Goal: Task Accomplishment & Management: Manage account settings

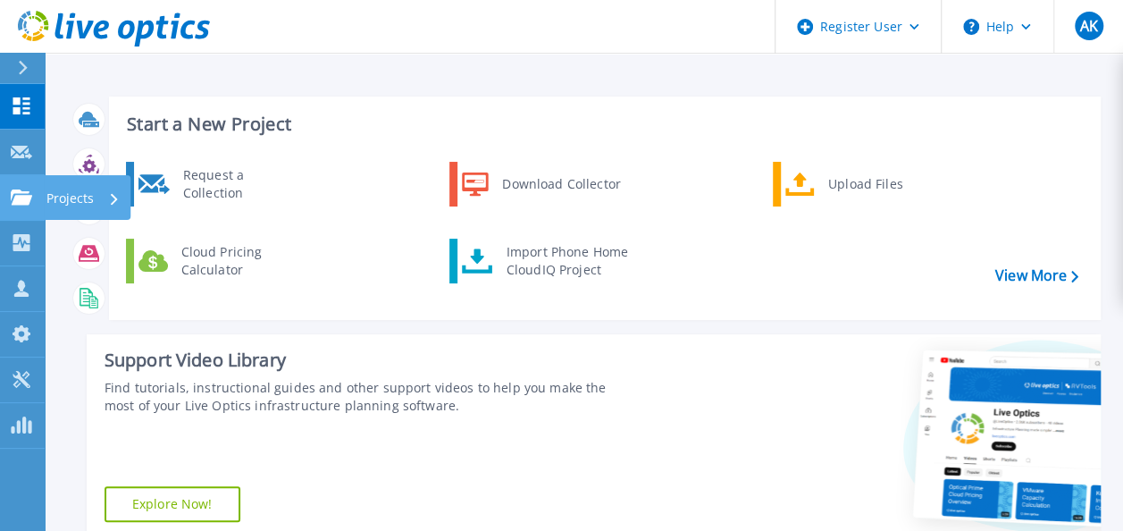
click at [25, 200] on icon at bounding box center [21, 196] width 21 height 15
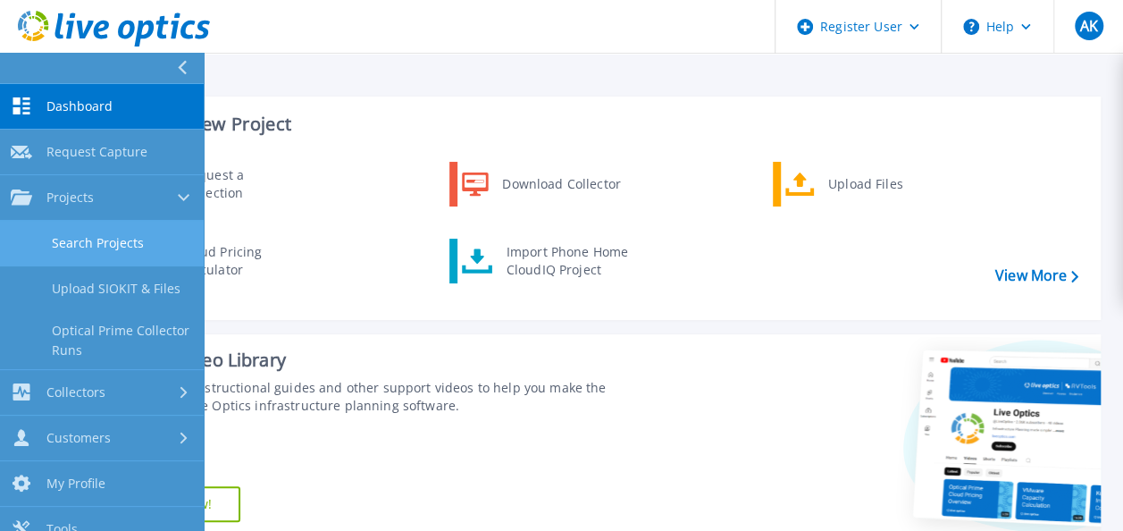
click at [60, 243] on link "Search Projects" at bounding box center [102, 244] width 204 height 46
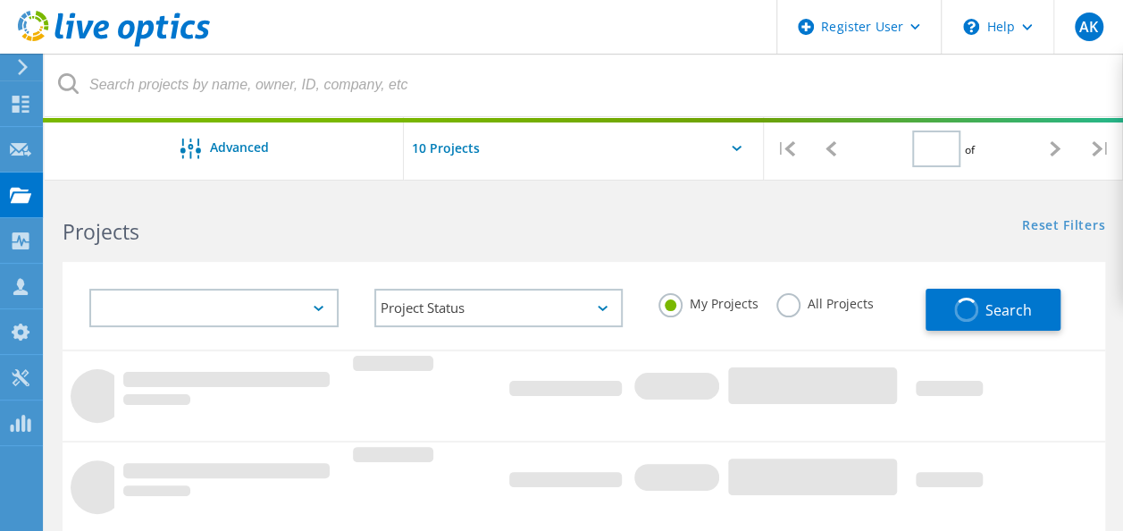
type input "1"
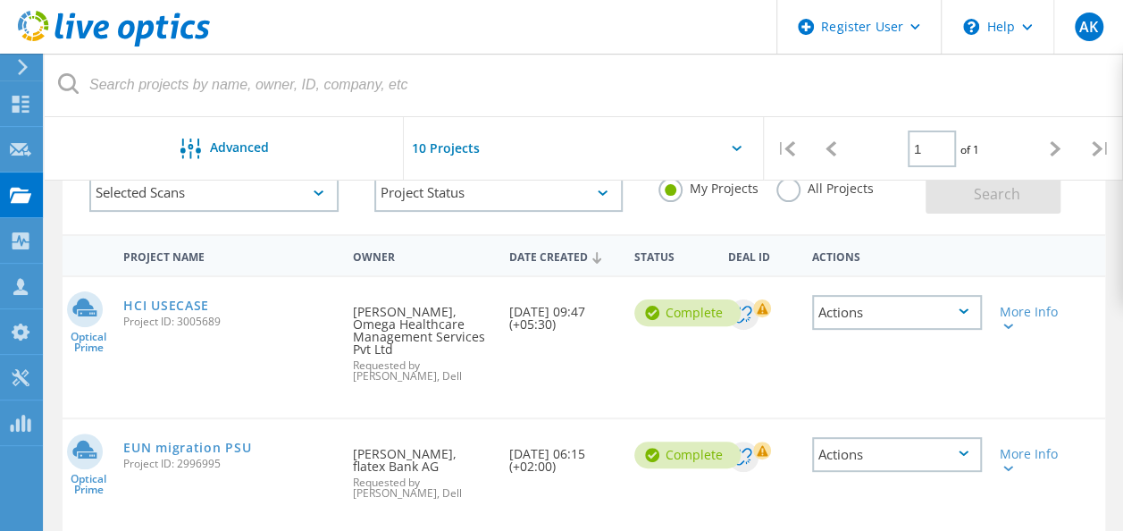
scroll to position [130, 0]
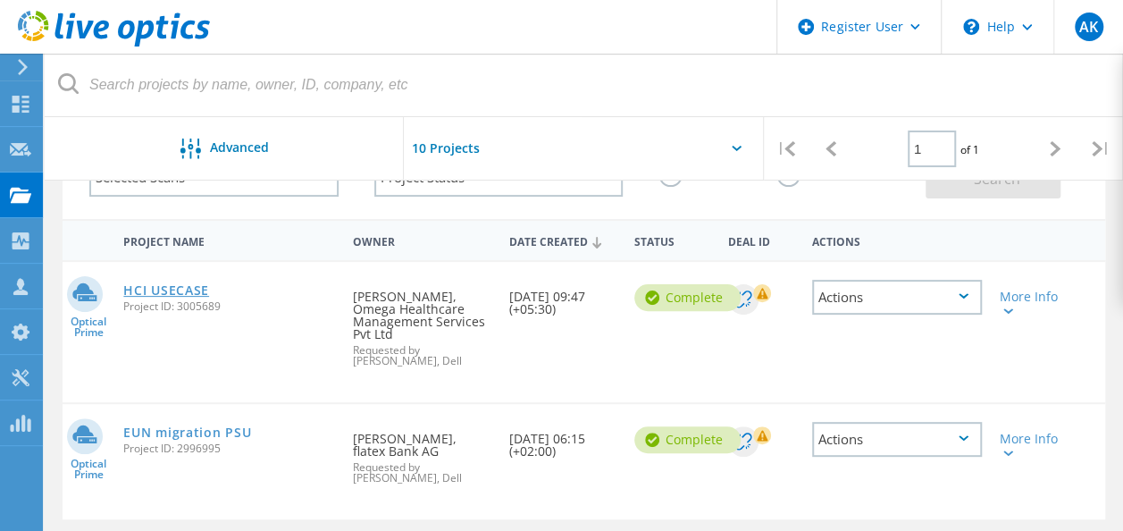
click at [142, 294] on link "HCI USECASE" at bounding box center [166, 290] width 86 height 13
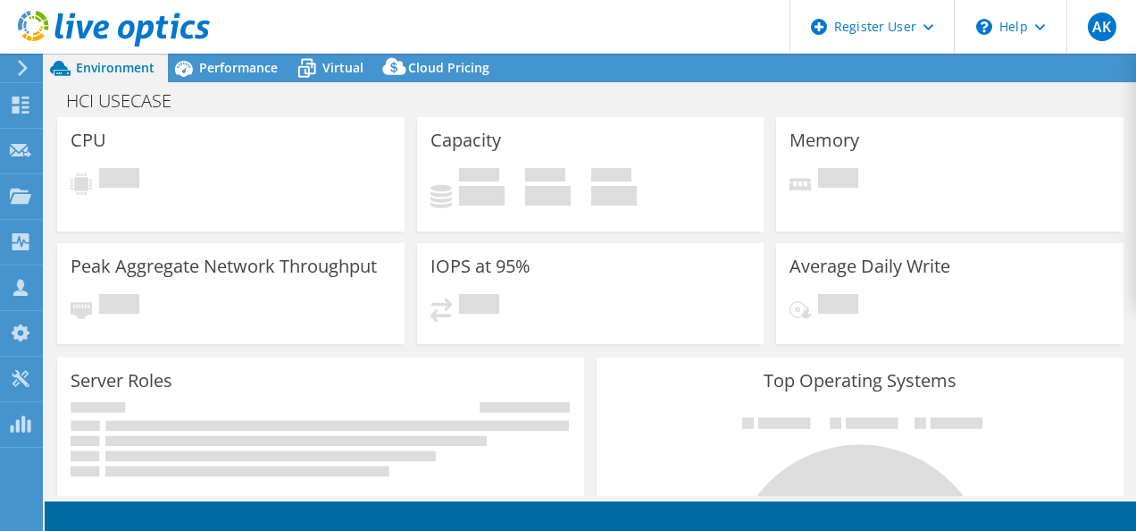
select select "USD"
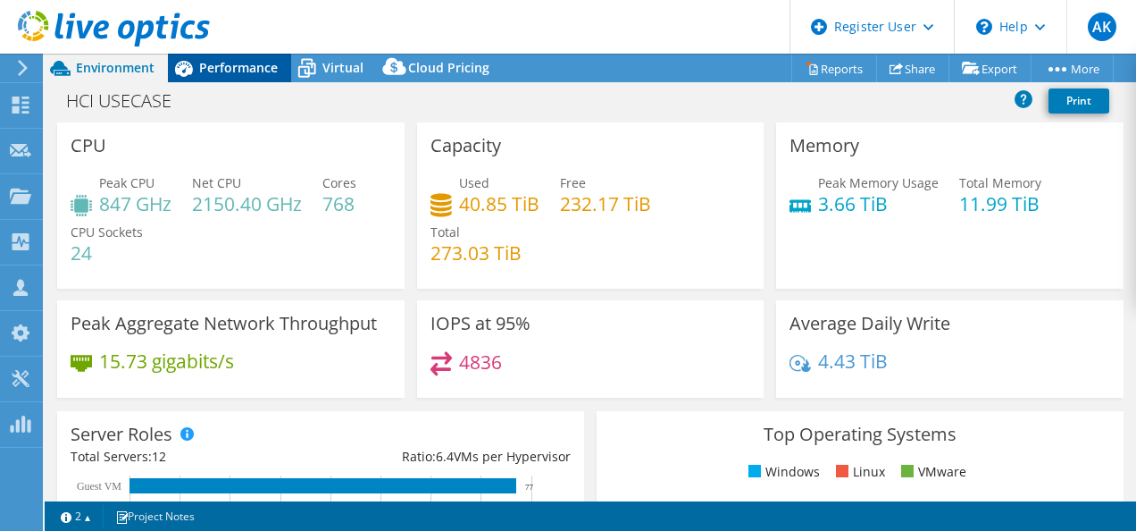
click at [239, 66] on span "Performance" at bounding box center [238, 67] width 79 height 17
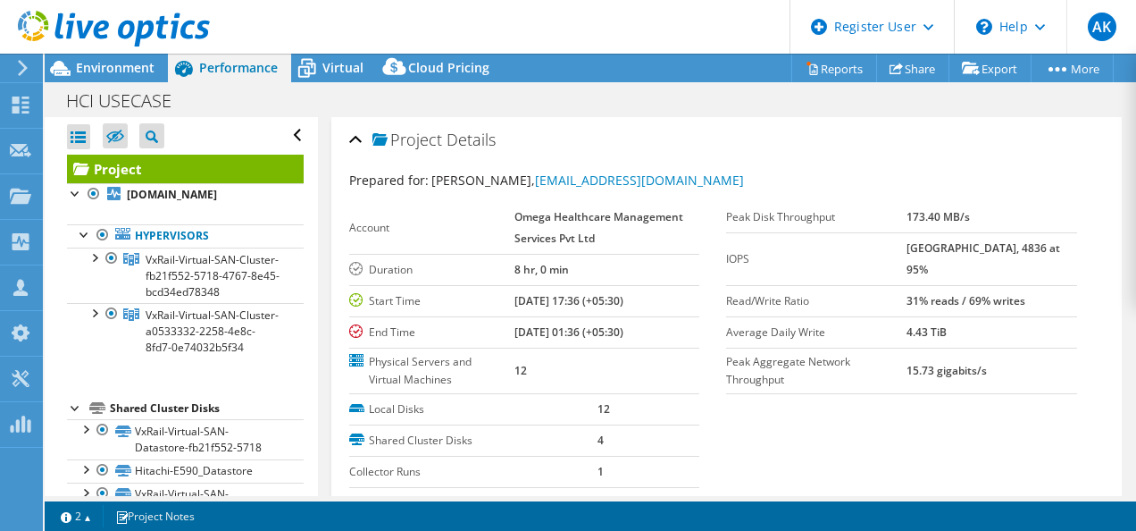
click at [89, 55] on div at bounding box center [105, 30] width 210 height 60
click at [109, 63] on span "Environment" at bounding box center [115, 67] width 79 height 17
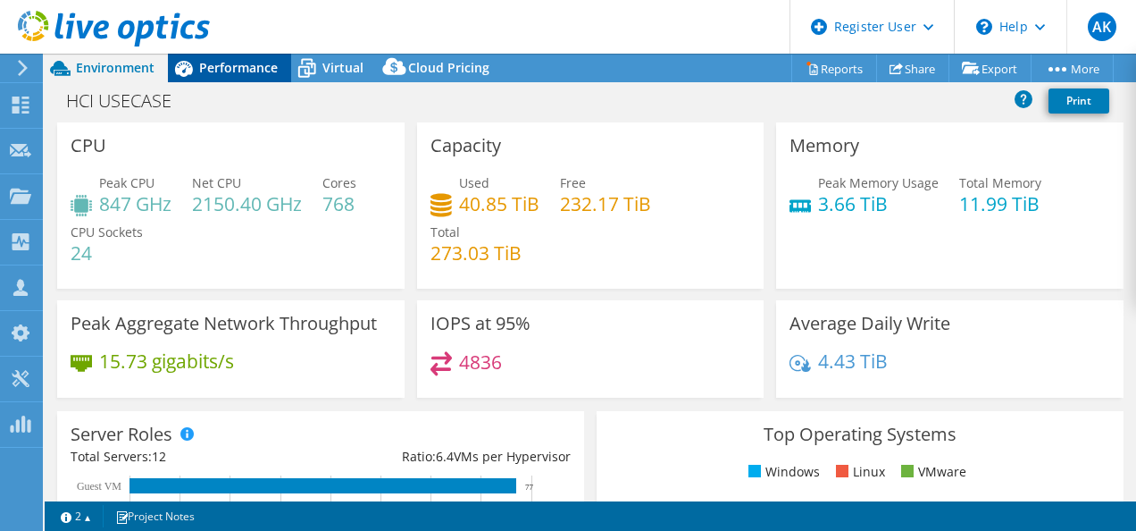
click at [220, 62] on span "Performance" at bounding box center [238, 67] width 79 height 17
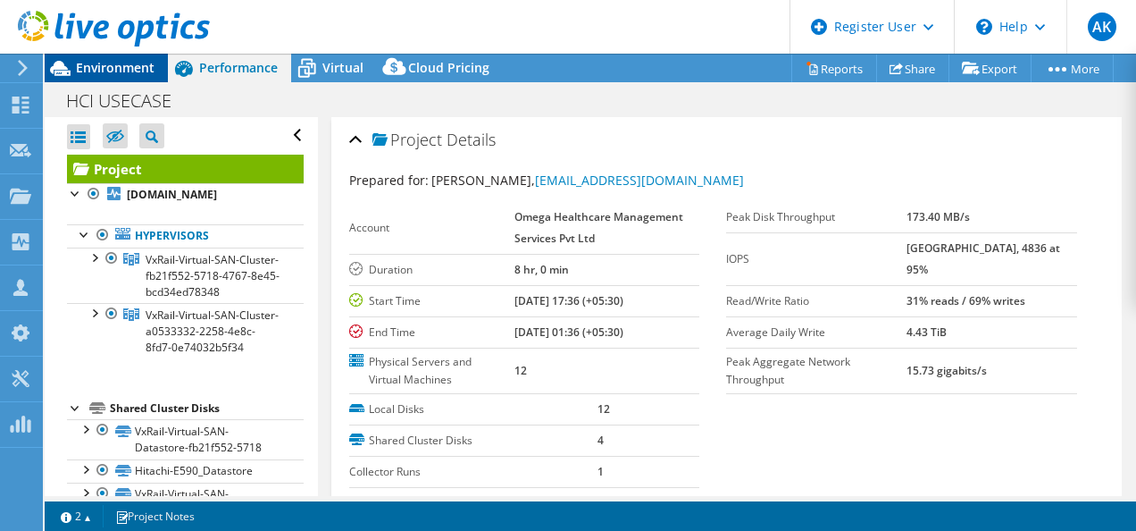
click at [112, 63] on span "Environment" at bounding box center [115, 67] width 79 height 17
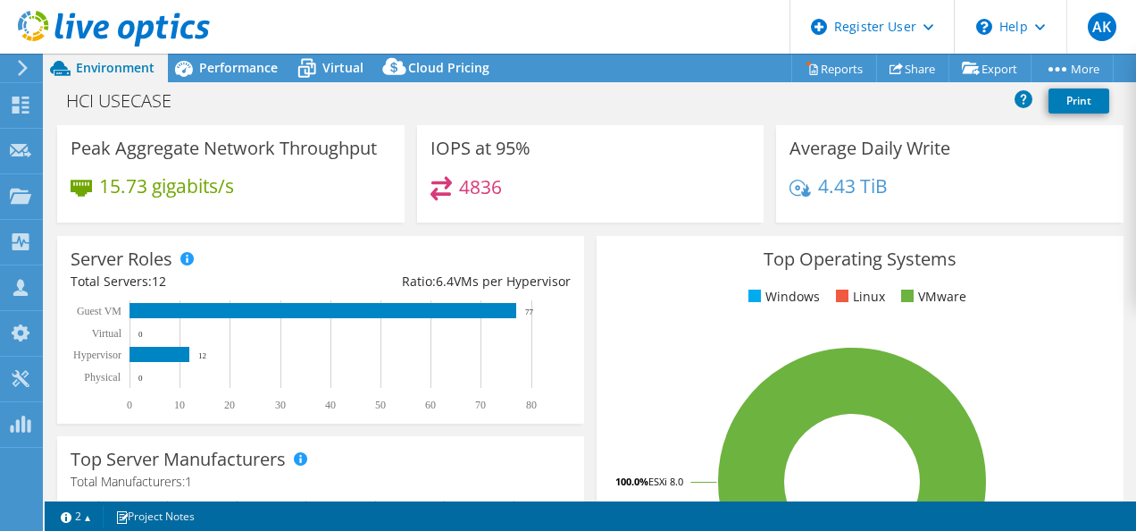
scroll to position [175, 0]
click at [218, 61] on span "Performance" at bounding box center [238, 67] width 79 height 17
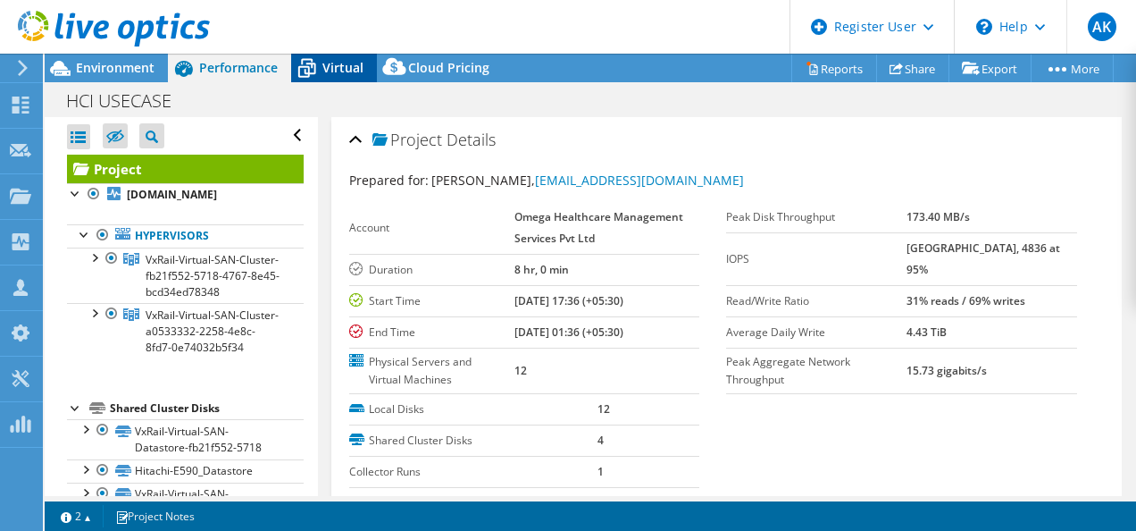
click at [335, 64] on span "Virtual" at bounding box center [343, 67] width 41 height 17
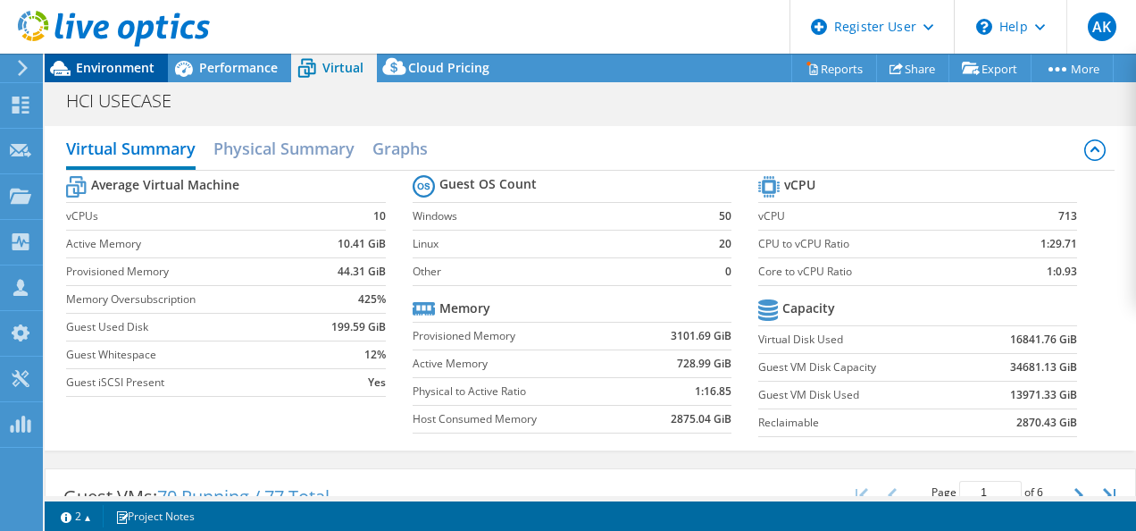
click at [116, 61] on span "Environment" at bounding box center [115, 67] width 79 height 17
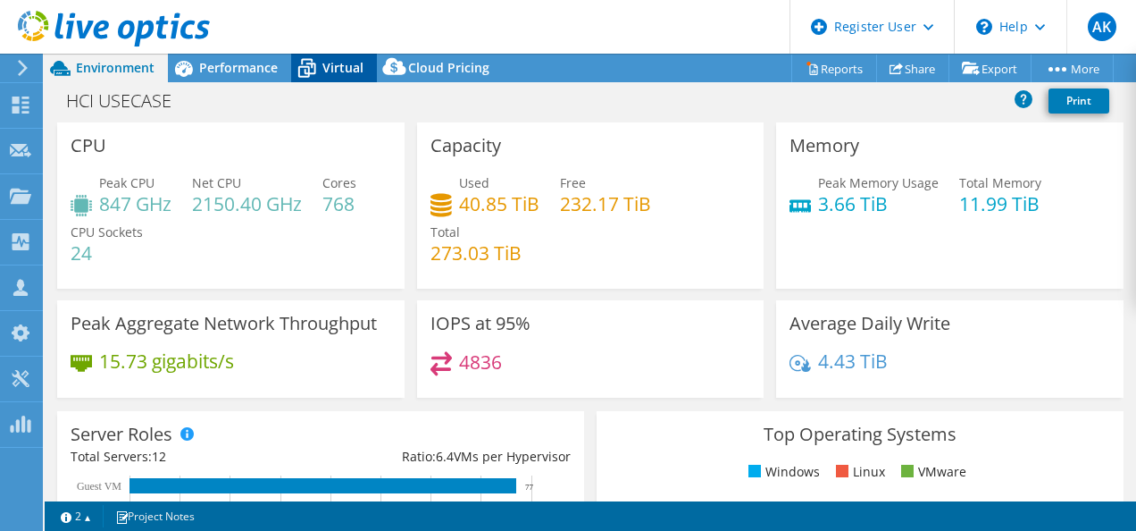
click at [323, 65] on span "Virtual" at bounding box center [343, 67] width 41 height 17
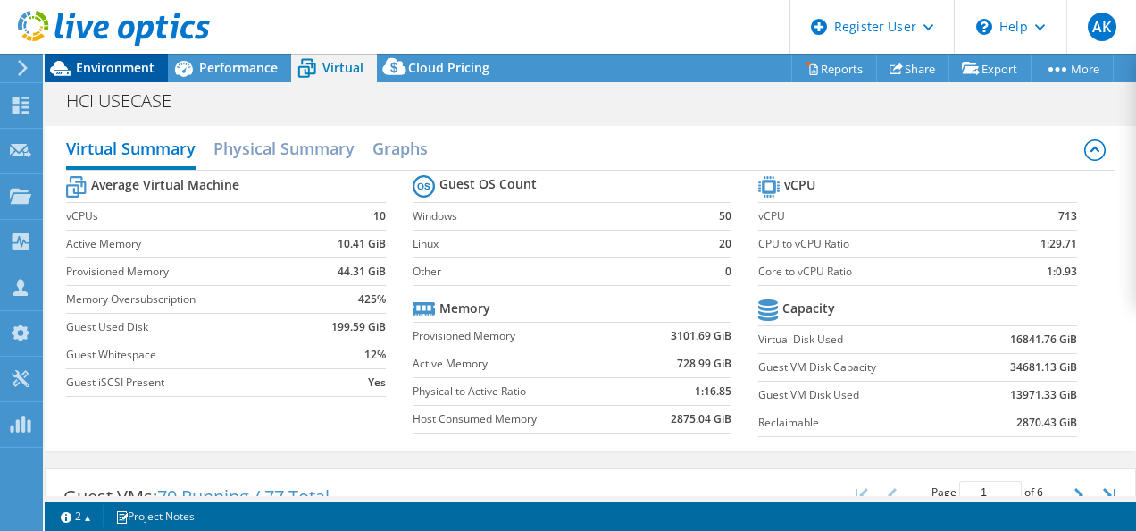
click at [107, 71] on span "Environment" at bounding box center [115, 67] width 79 height 17
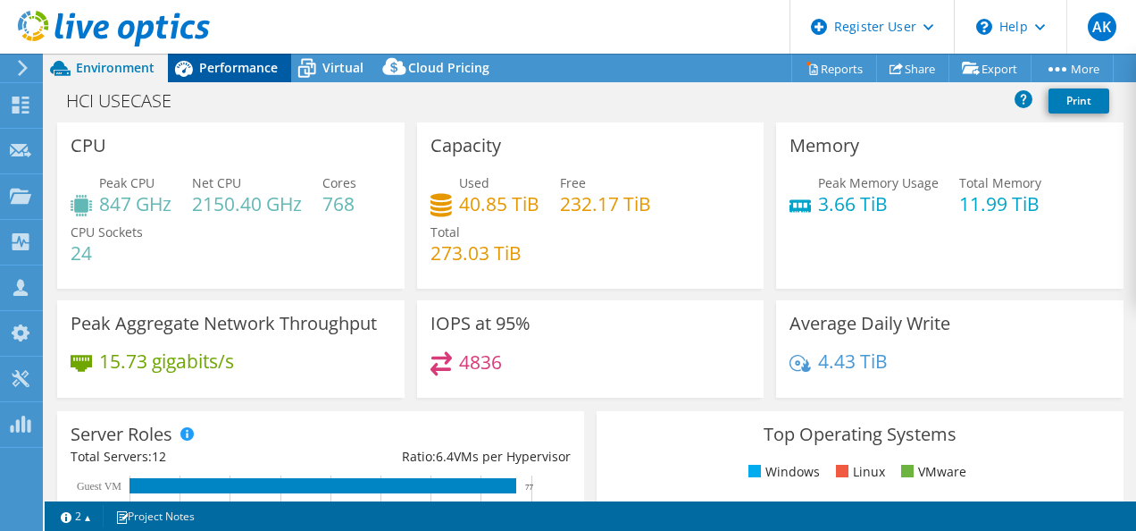
click at [218, 67] on span "Performance" at bounding box center [238, 67] width 79 height 17
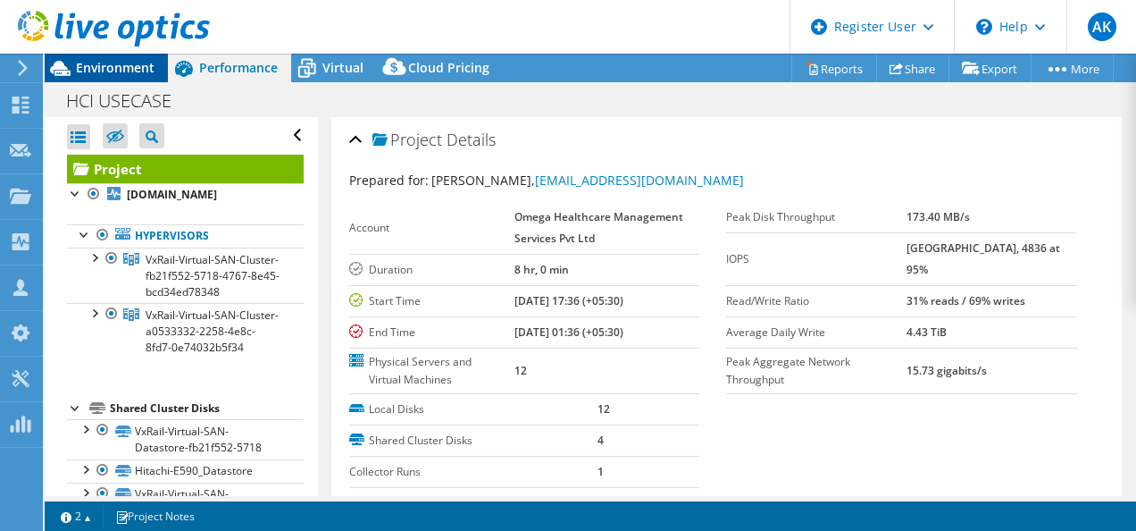
click at [104, 65] on span "Environment" at bounding box center [115, 67] width 79 height 17
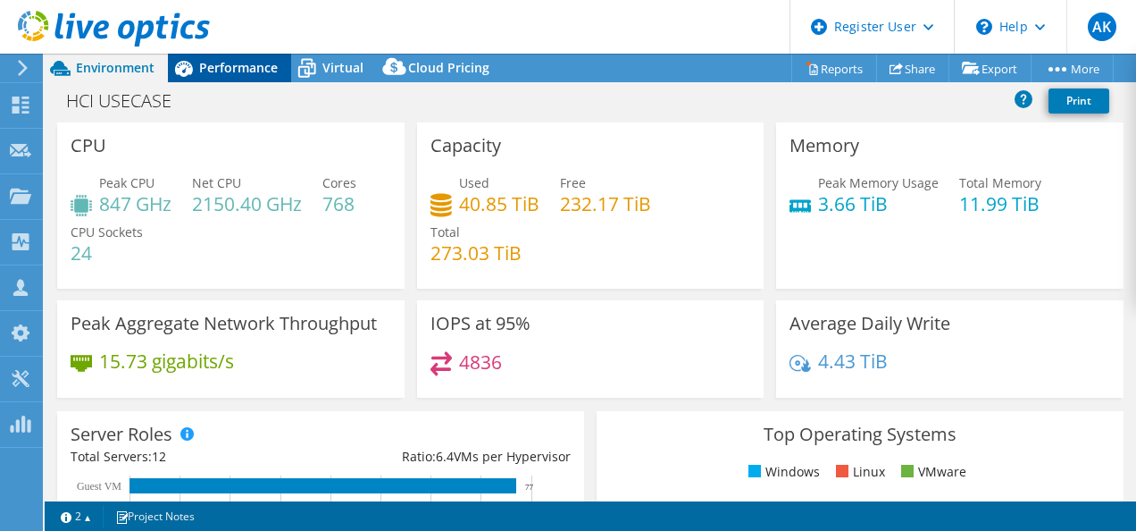
click at [211, 63] on span "Performance" at bounding box center [238, 67] width 79 height 17
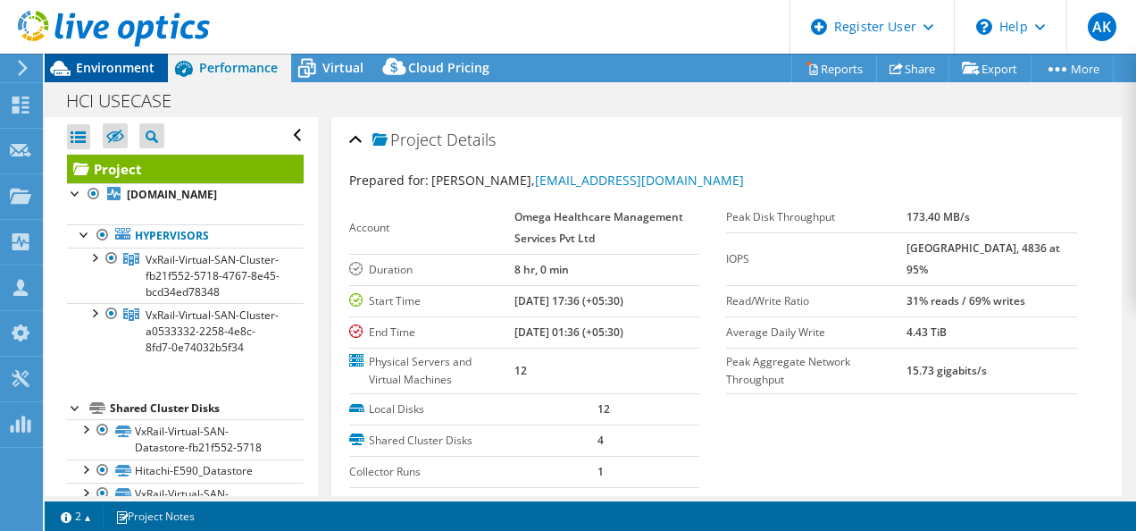
click at [148, 60] on span "Environment" at bounding box center [115, 67] width 79 height 17
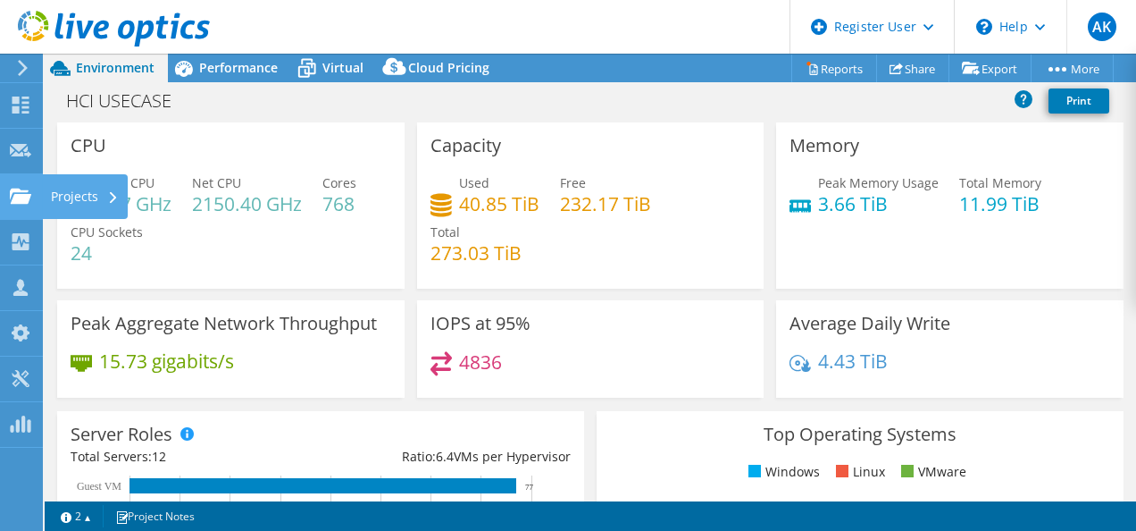
click at [25, 188] on icon at bounding box center [20, 196] width 21 height 17
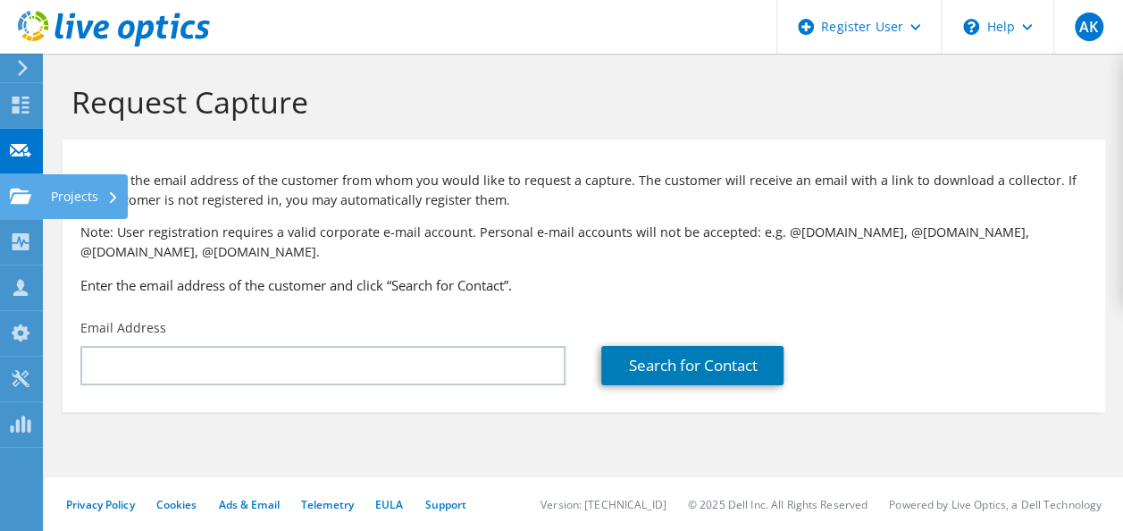
click at [16, 193] on use at bounding box center [20, 195] width 21 height 15
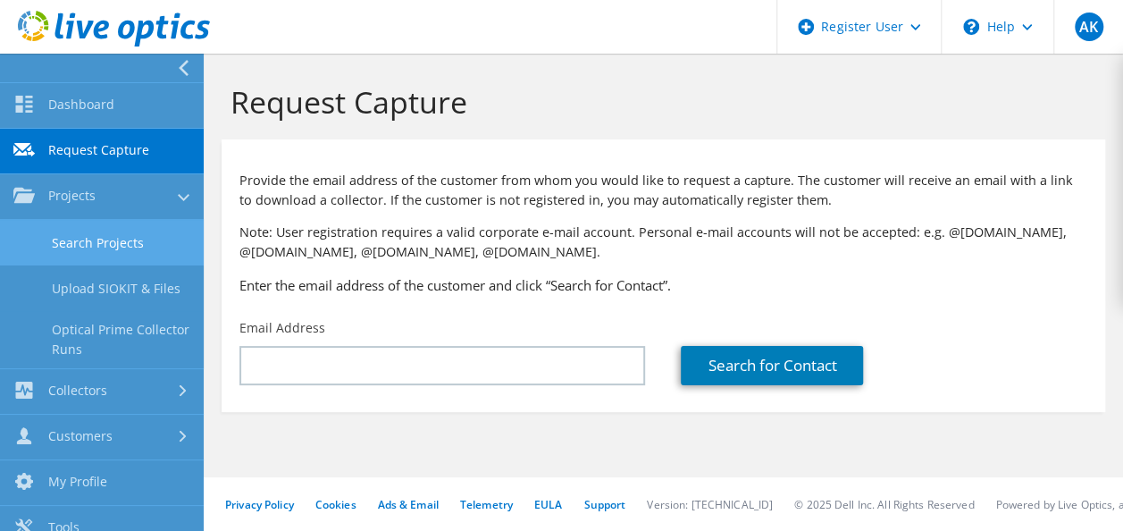
click at [77, 256] on link "Search Projects" at bounding box center [102, 243] width 204 height 46
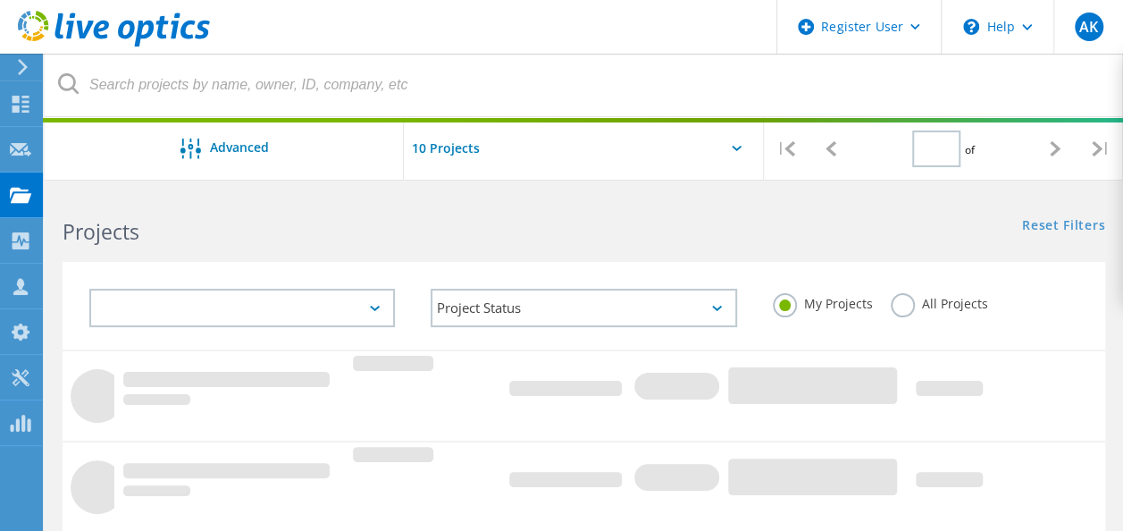
type input "1"
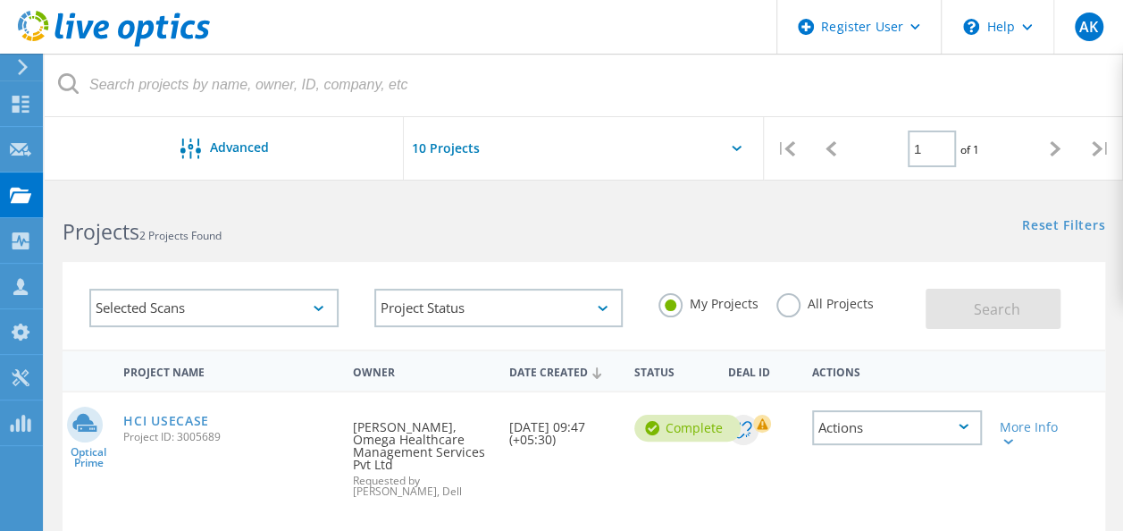
click at [783, 293] on label "All Projects" at bounding box center [824, 301] width 97 height 17
click at [0, 0] on input "All Projects" at bounding box center [0, 0] width 0 height 0
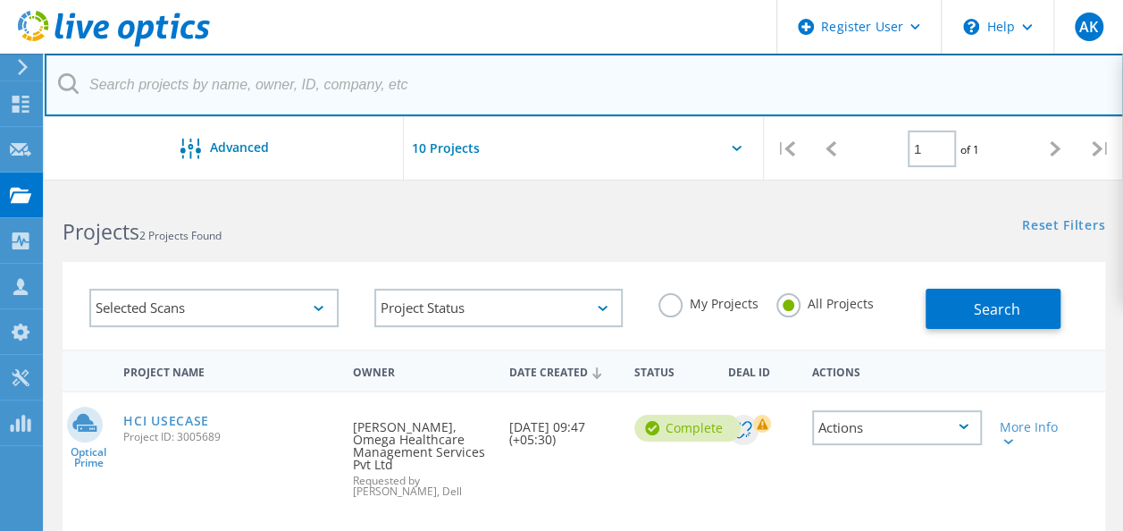
click at [233, 79] on input "text" at bounding box center [584, 85] width 1079 height 63
type input "vxrail"
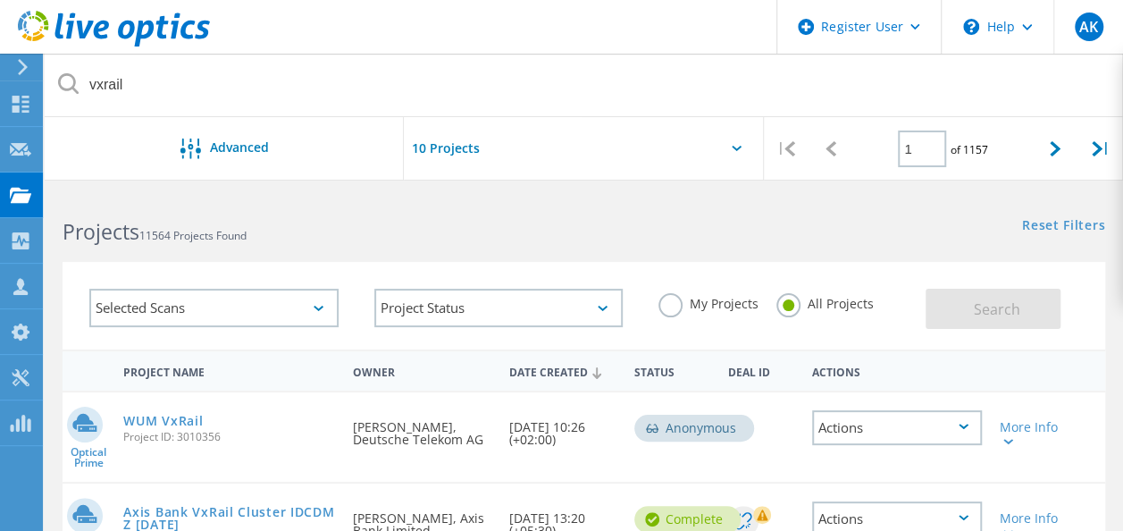
click at [730, 145] on div at bounding box center [583, 153] width 359 height 73
click at [733, 147] on icon at bounding box center [737, 148] width 10 height 5
click at [736, 147] on icon at bounding box center [737, 148] width 10 height 5
click at [758, 163] on div at bounding box center [583, 153] width 359 height 73
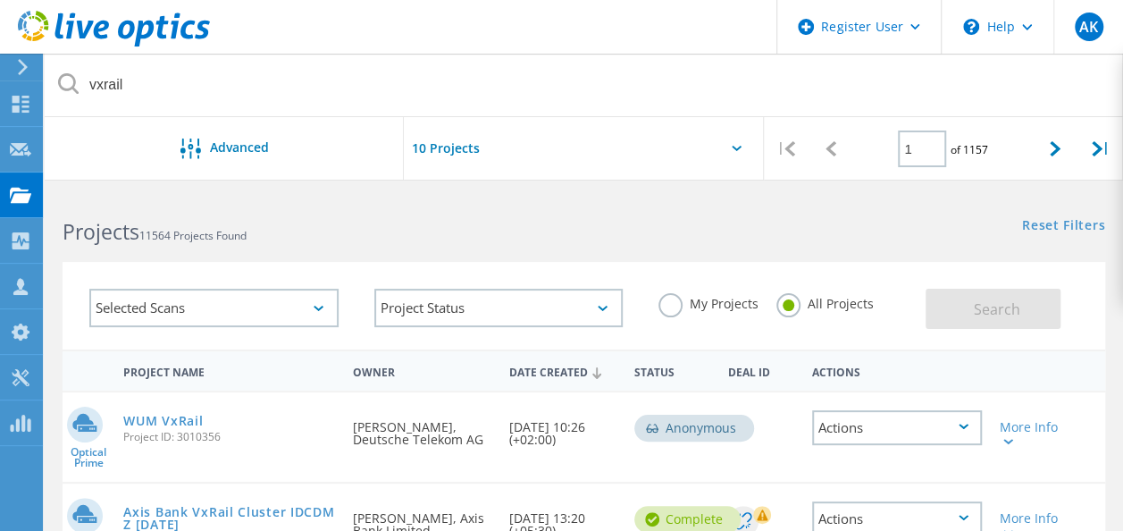
click at [596, 137] on div at bounding box center [583, 153] width 359 height 73
click at [438, 157] on input "text" at bounding box center [493, 148] width 179 height 63
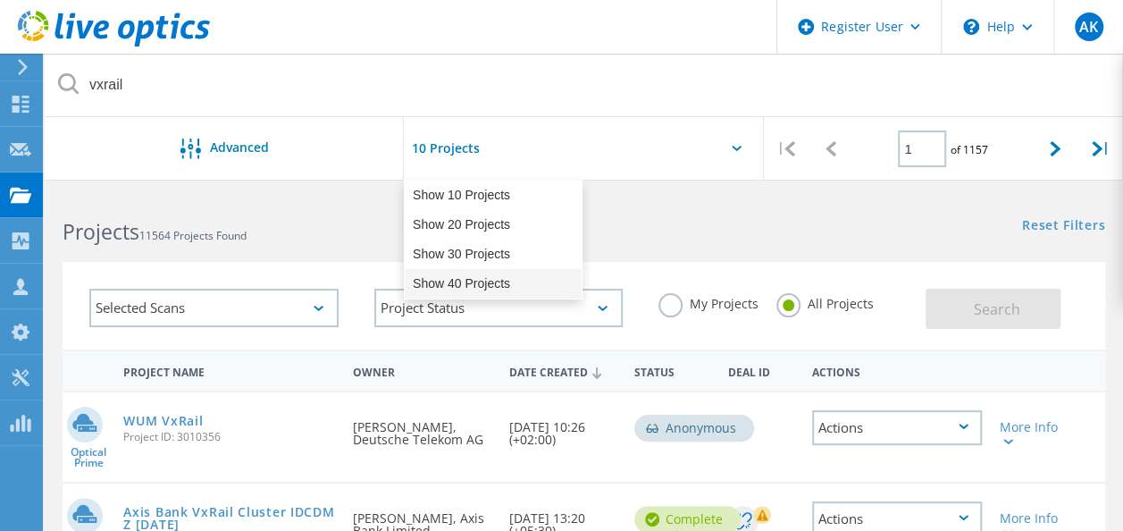
click at [469, 282] on div "Show 40 Projects" at bounding box center [493, 283] width 177 height 29
type input "Show 40 Projects"
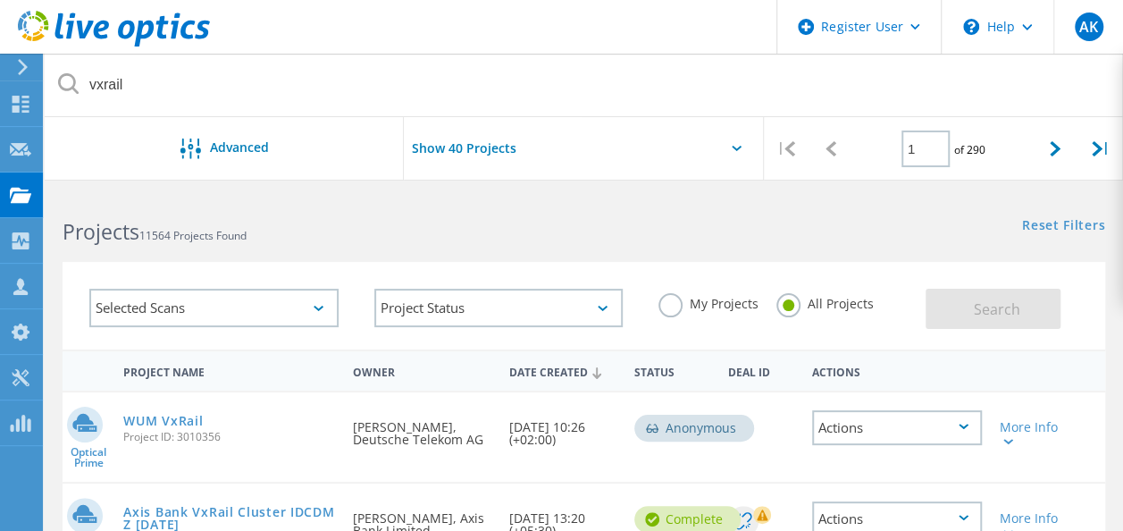
click at [276, 295] on div "Selected Scans" at bounding box center [213, 308] width 249 height 38
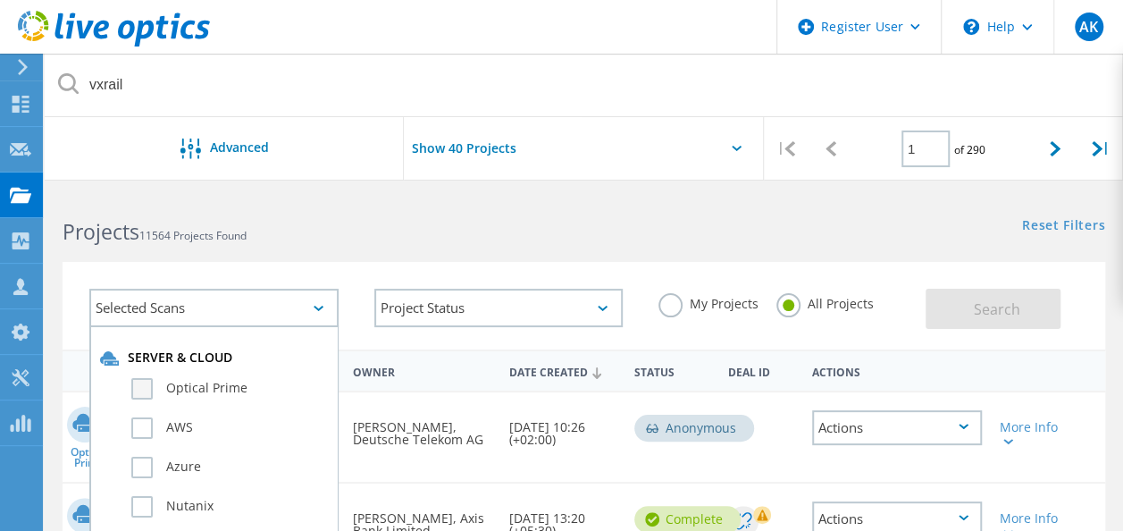
click at [233, 392] on label "Optical Prime" at bounding box center [229, 388] width 197 height 21
click at [0, 0] on input "Optical Prime" at bounding box center [0, 0] width 0 height 0
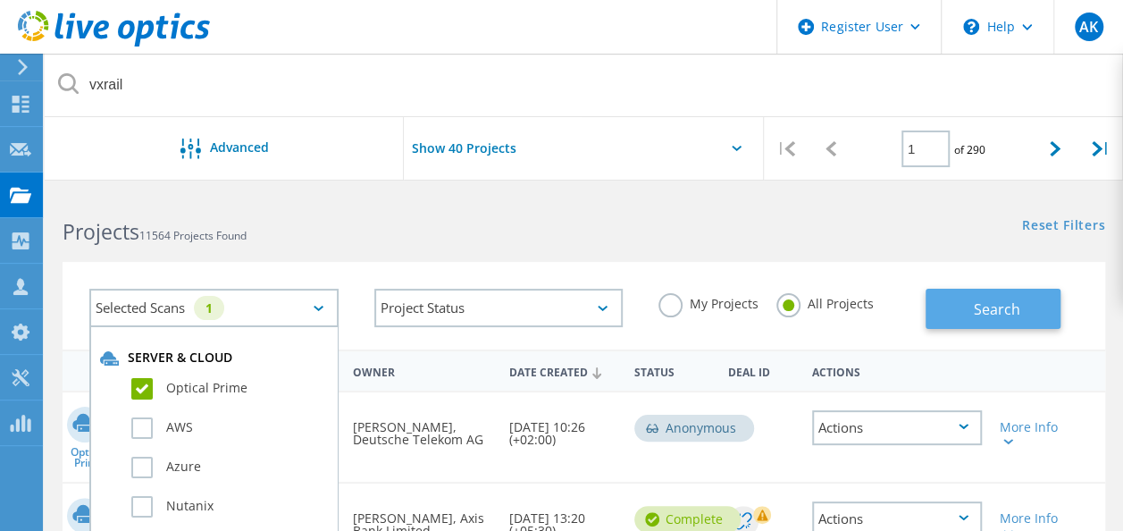
click at [974, 309] on span "Search" at bounding box center [996, 309] width 46 height 20
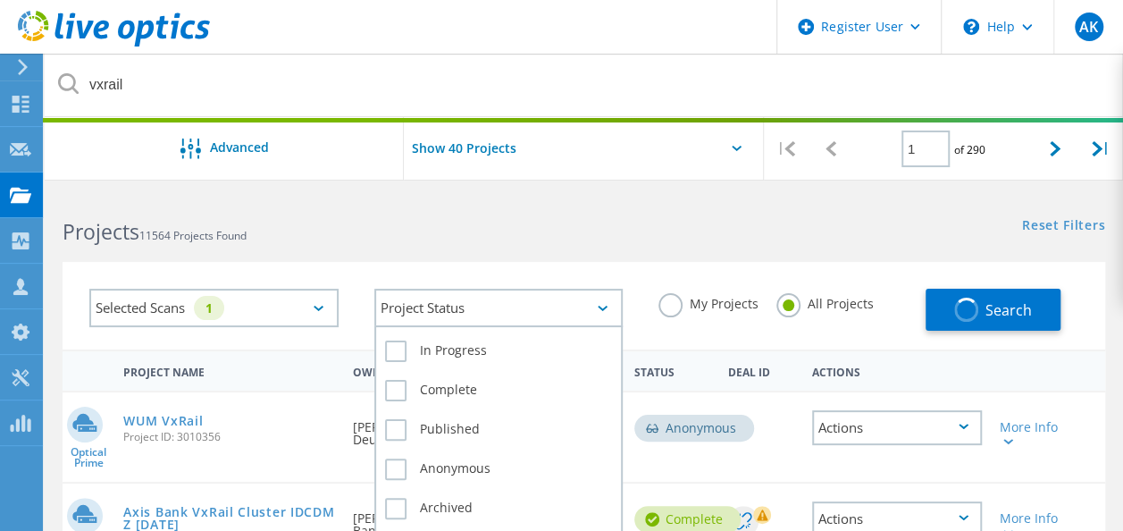
click at [566, 295] on div "Project Status" at bounding box center [498, 308] width 249 height 38
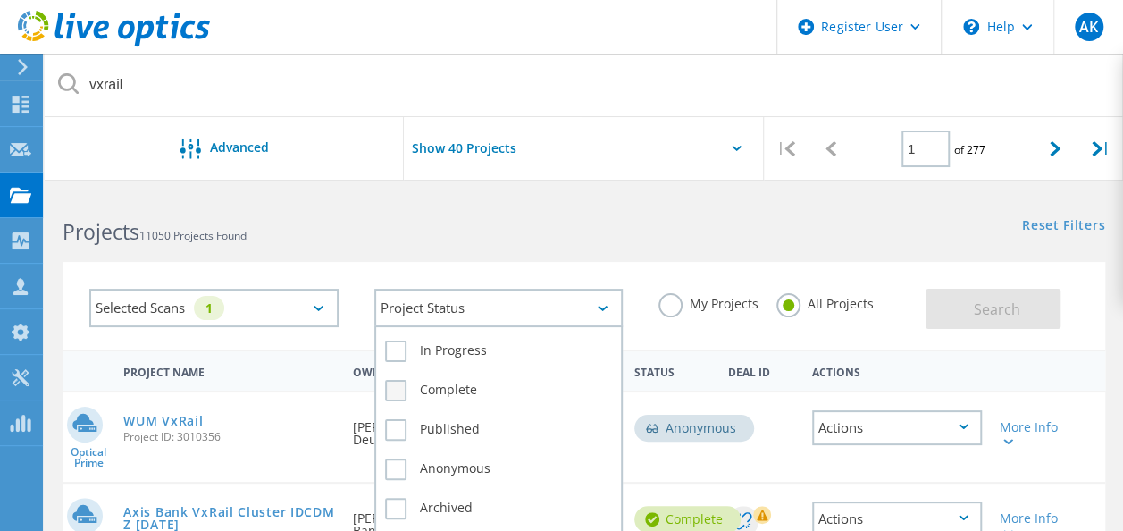
click at [436, 393] on label "Complete" at bounding box center [499, 390] width 228 height 21
click at [0, 0] on input "Complete" at bounding box center [0, 0] width 0 height 0
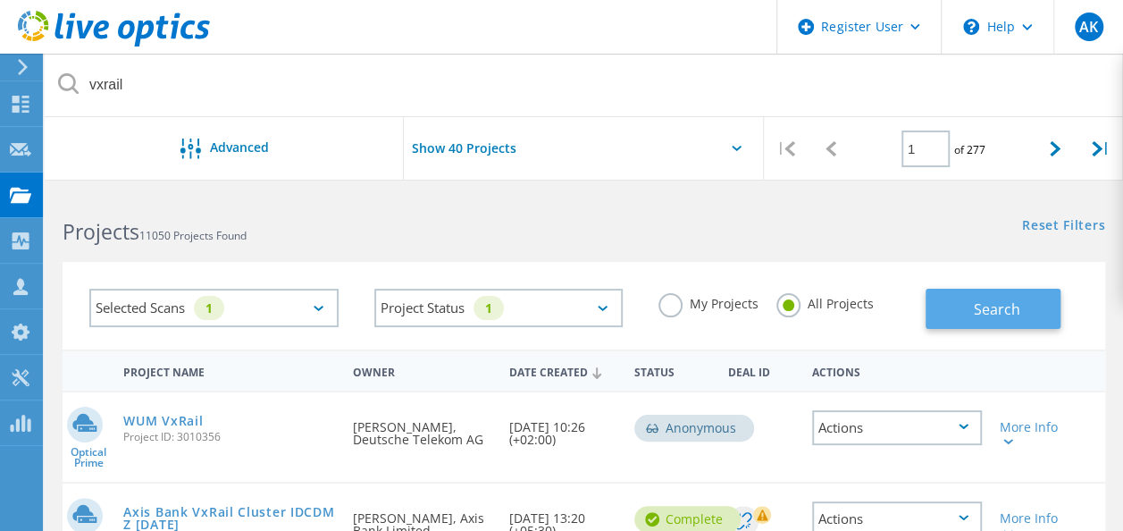
click at [1000, 311] on span "Search" at bounding box center [996, 309] width 46 height 20
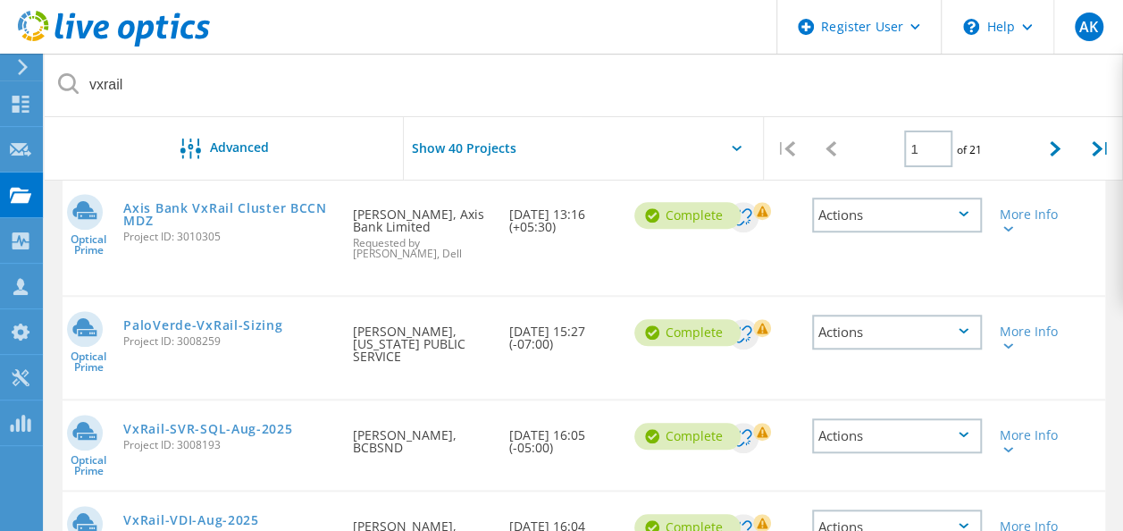
scroll to position [565, 0]
drag, startPoint x: 198, startPoint y: 229, endPoint x: 147, endPoint y: 321, distance: 105.2
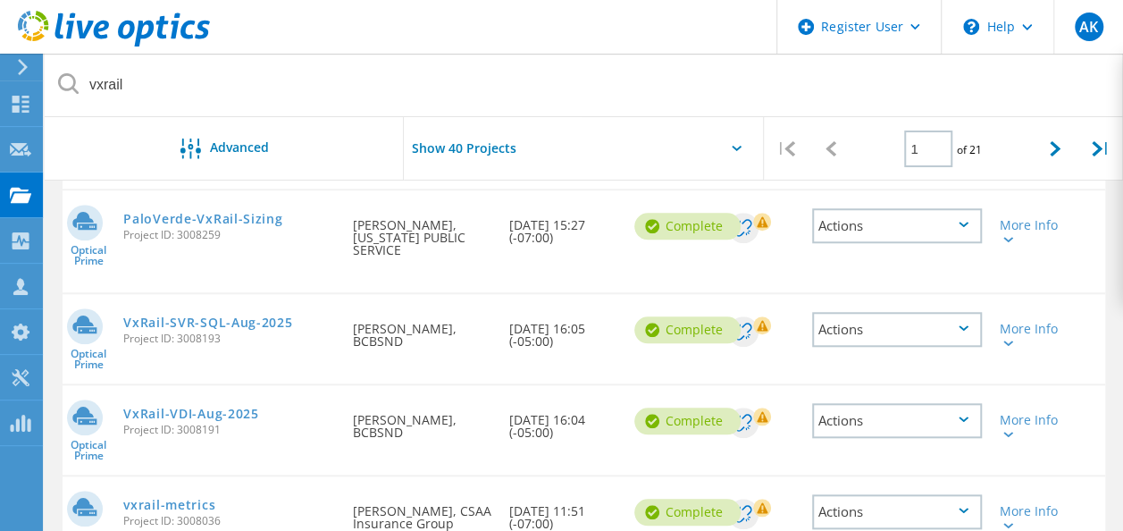
scroll to position [672, 0]
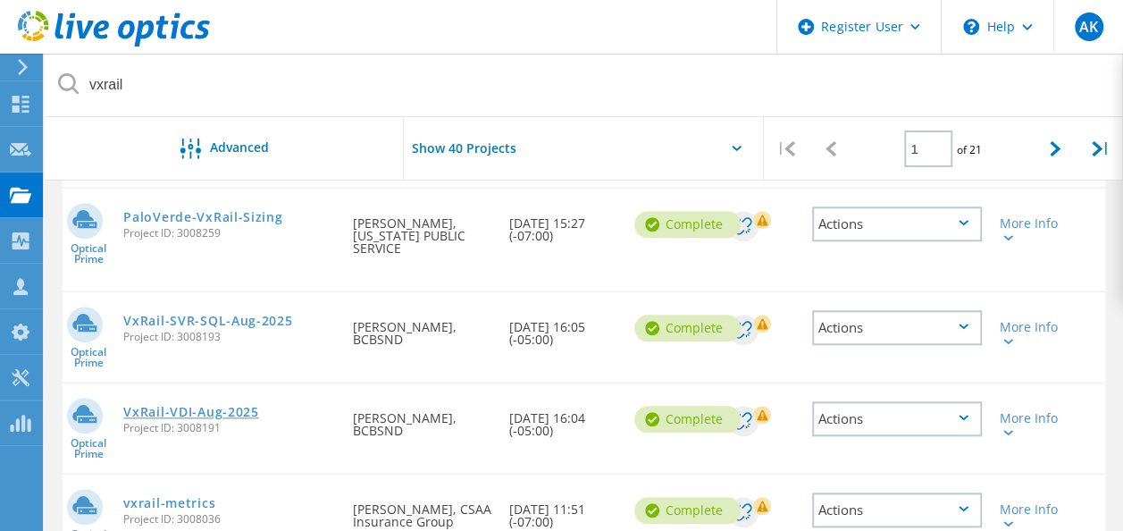
drag, startPoint x: 206, startPoint y: 390, endPoint x: 180, endPoint y: 399, distance: 27.4
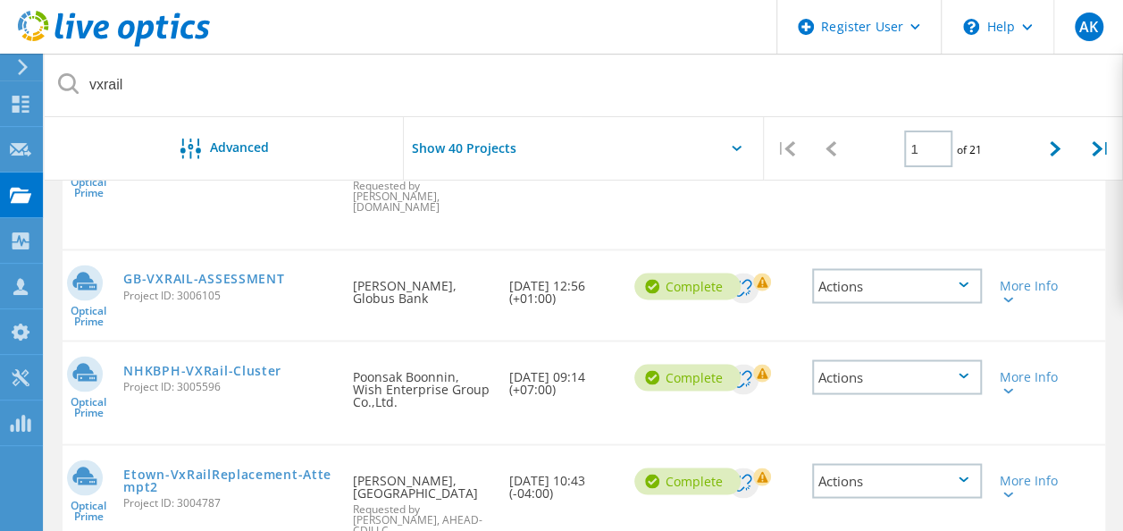
scroll to position [1400, 0]
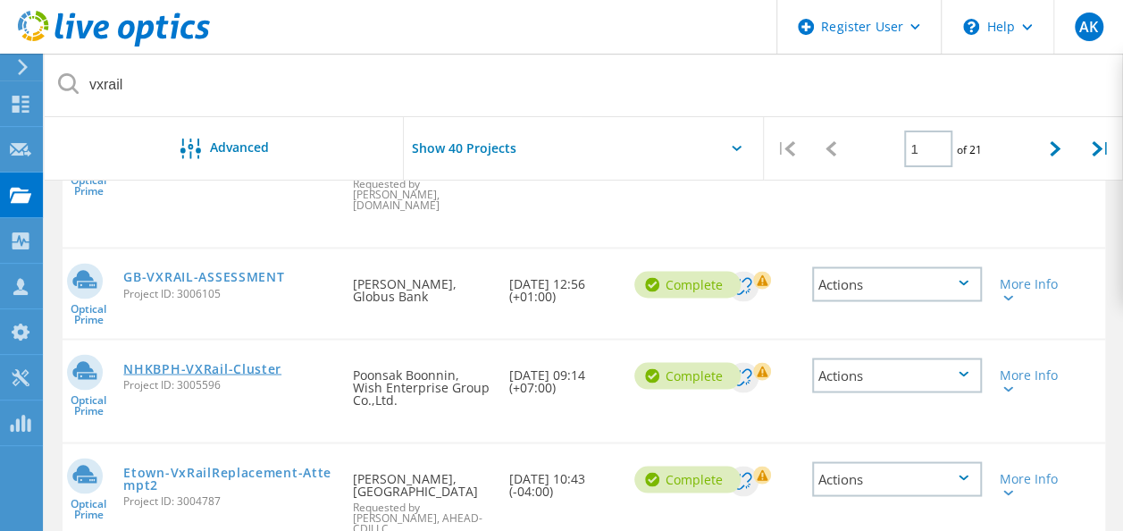
drag, startPoint x: 211, startPoint y: 318, endPoint x: 222, endPoint y: 311, distance: 12.9
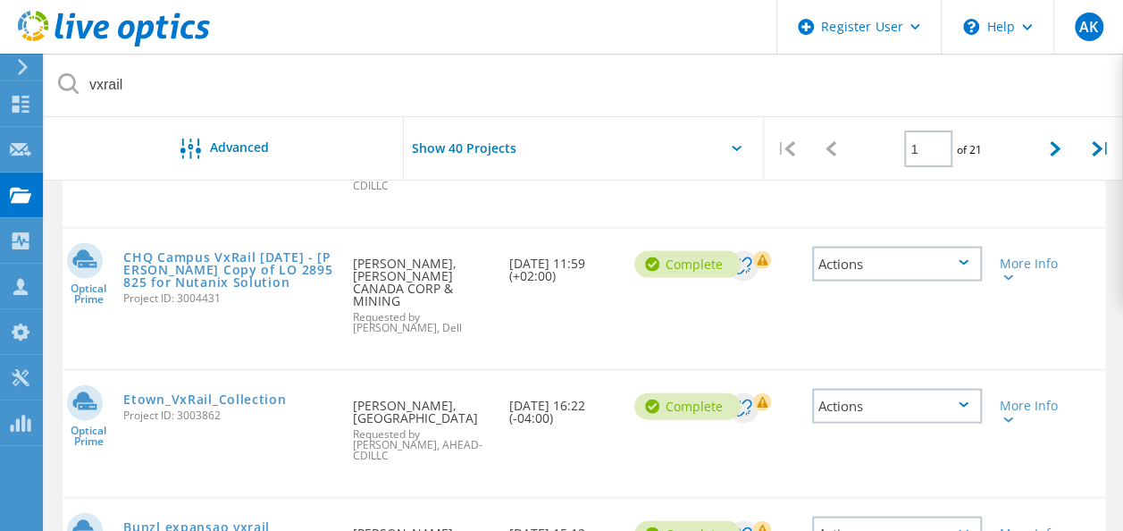
scroll to position [1743, 0]
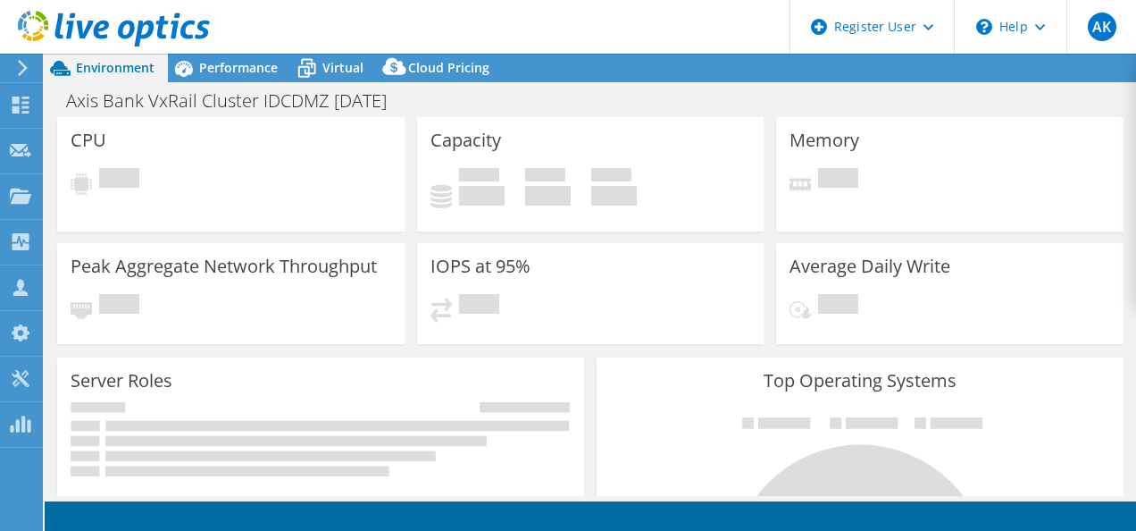
select select "USD"
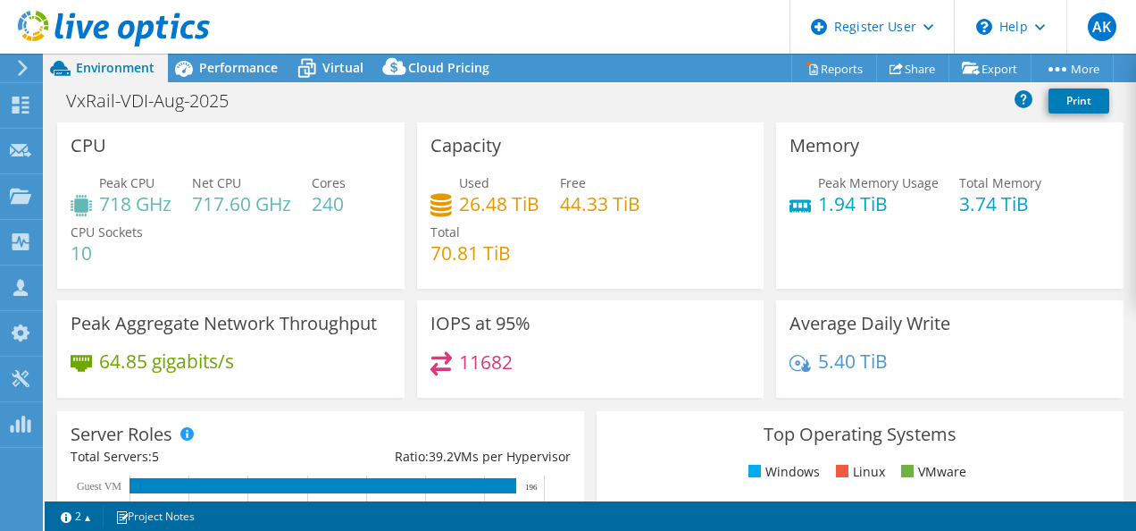
select select "USD"
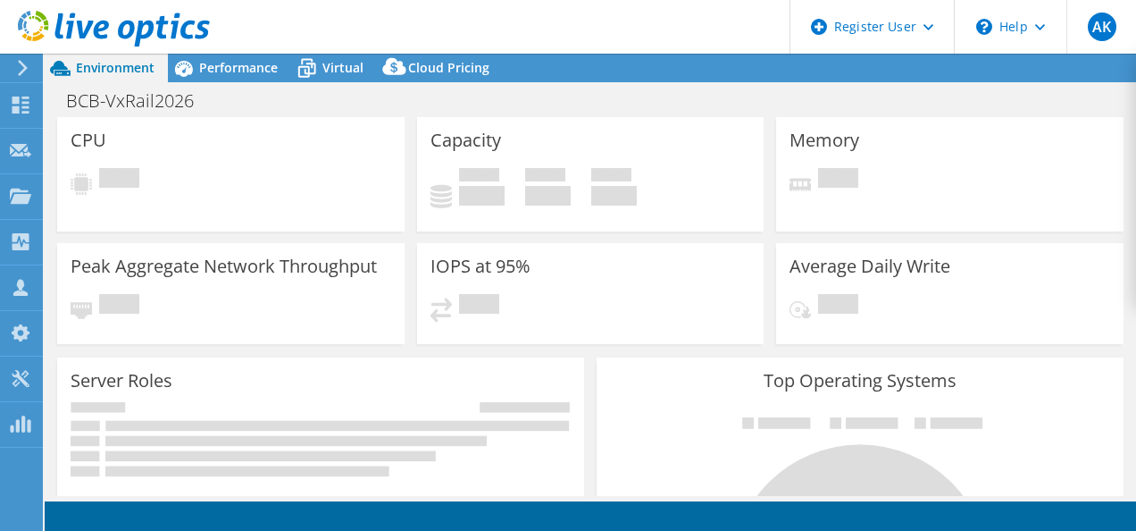
select select "USD"
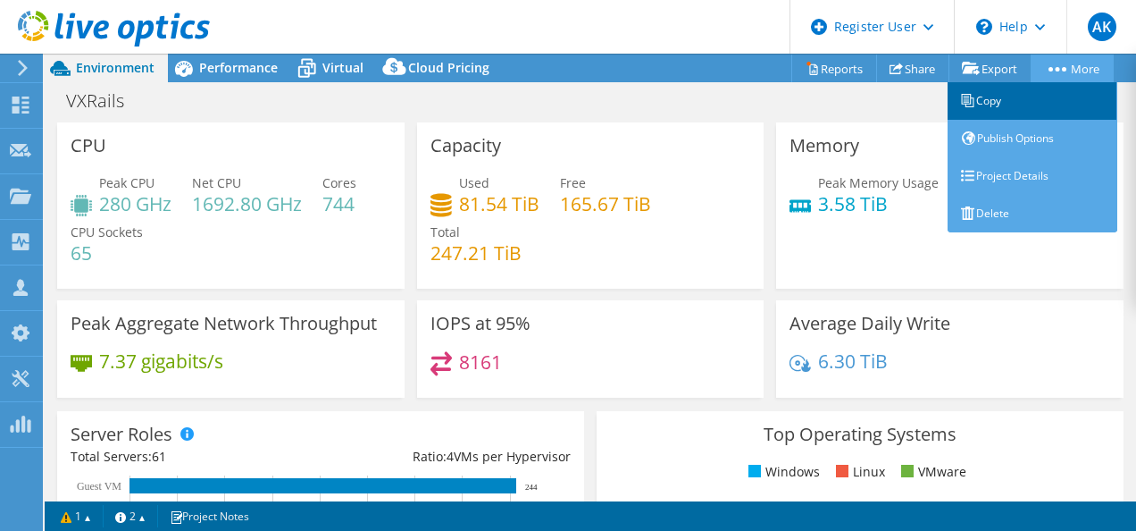
click at [1012, 103] on link "Copy" at bounding box center [1033, 101] width 170 height 38
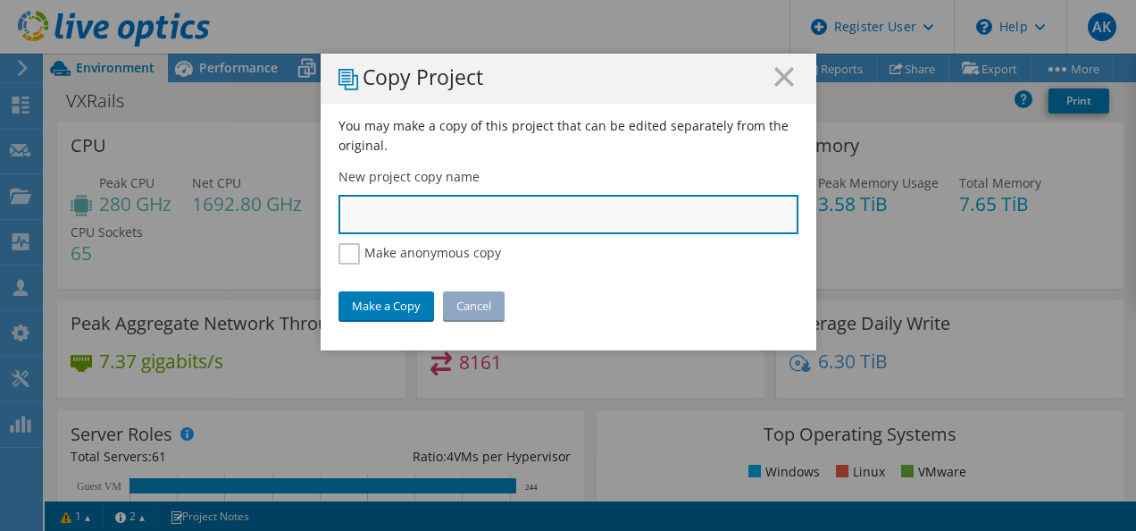
click at [404, 219] on input "text" at bounding box center [569, 214] width 460 height 39
type input "HCI USECASE NEW"
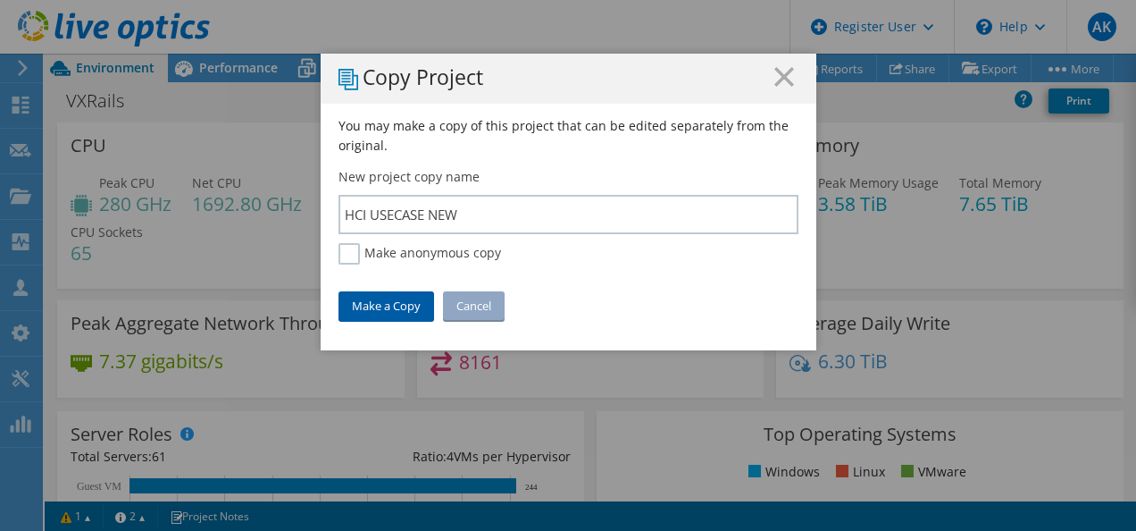
click at [389, 310] on link "Make a Copy" at bounding box center [387, 305] width 96 height 29
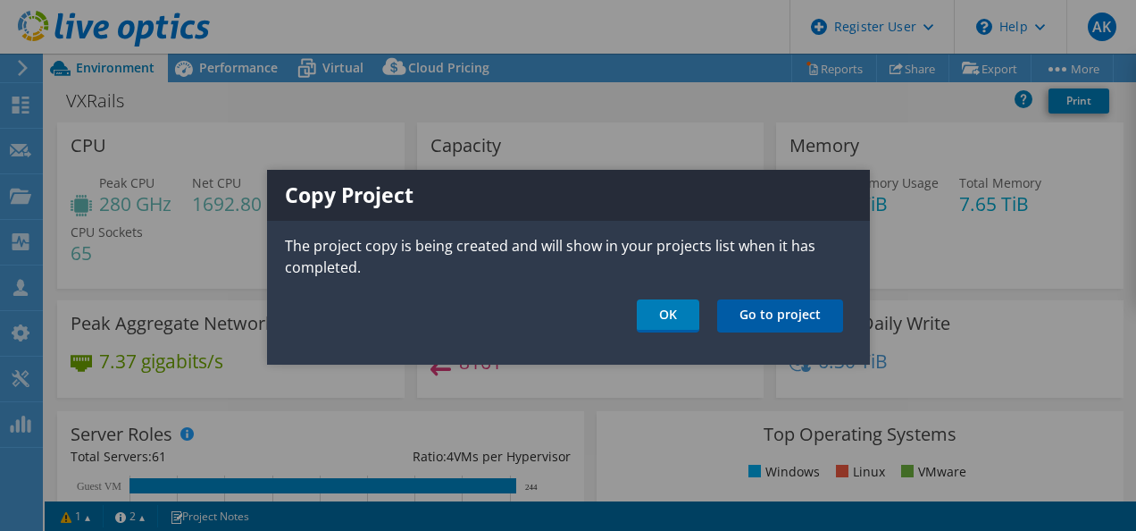
click at [741, 320] on link "Go to project" at bounding box center [780, 315] width 126 height 33
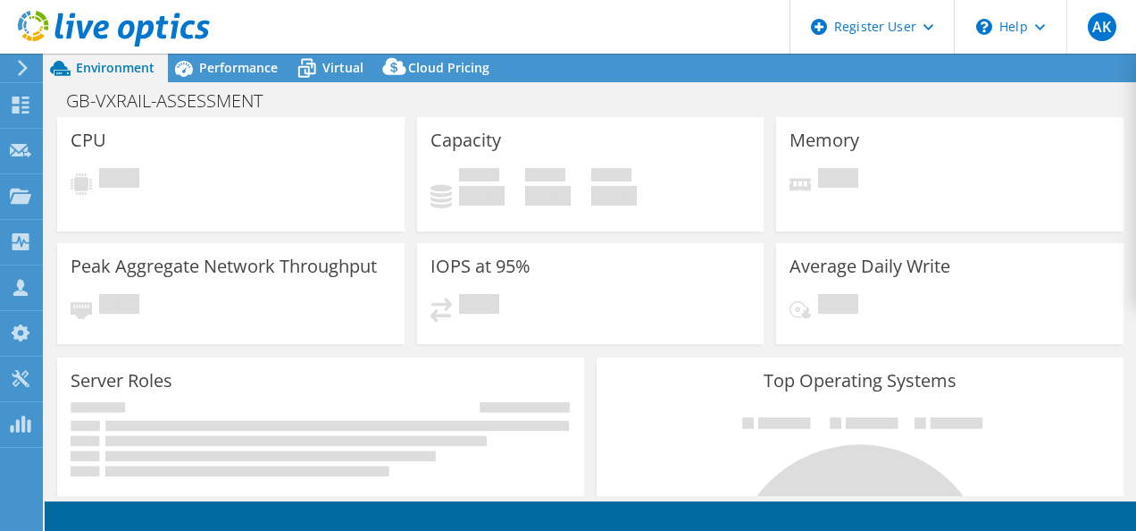
select select "USD"
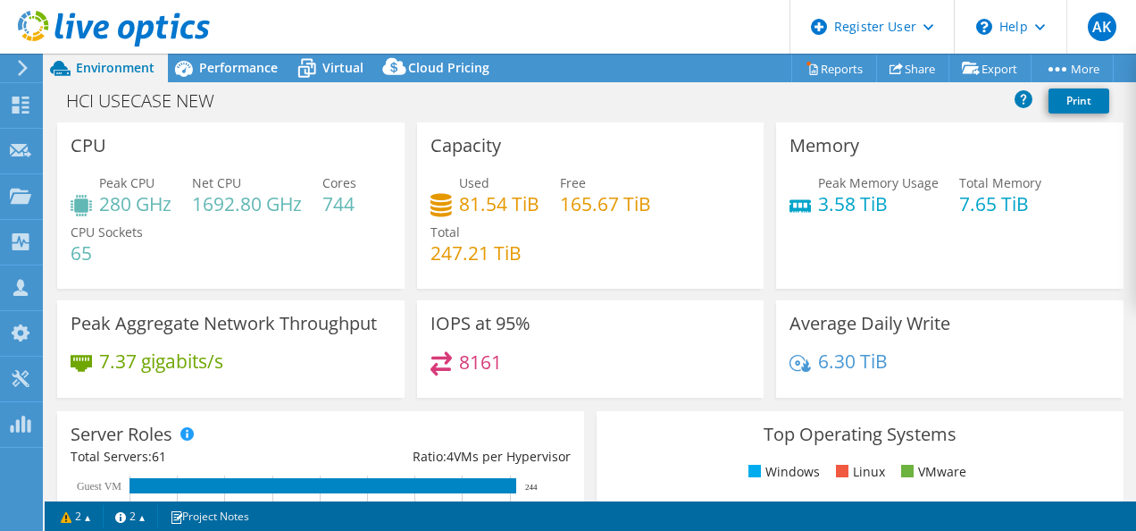
click at [259, 231] on div "Peak CPU 280 GHz Net CPU 1692.80 GHz Cores 744 CPU Sockets 65" at bounding box center [231, 226] width 321 height 107
click at [222, 61] on span "Performance" at bounding box center [238, 67] width 79 height 17
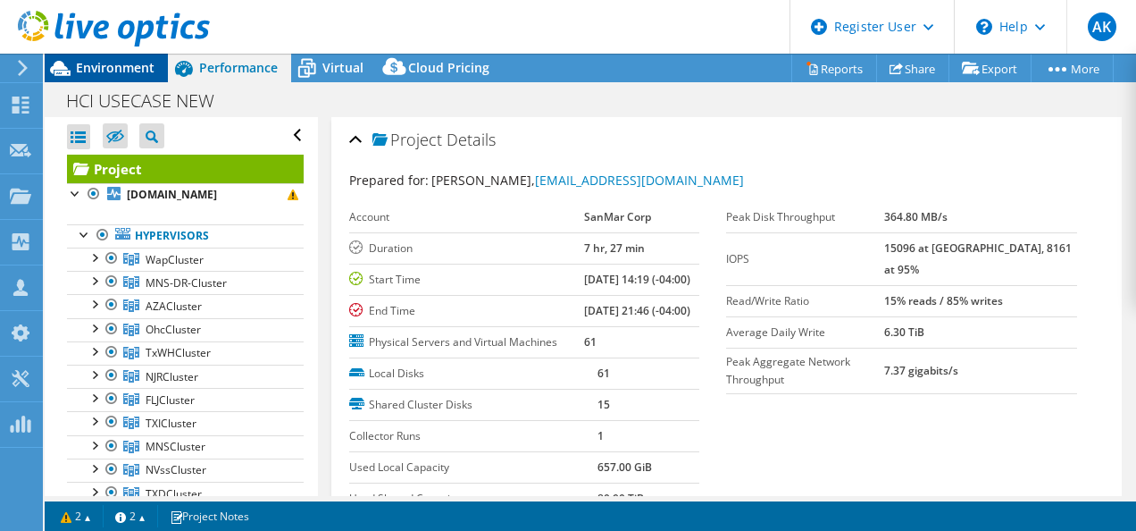
click at [97, 68] on span "Environment" at bounding box center [115, 67] width 79 height 17
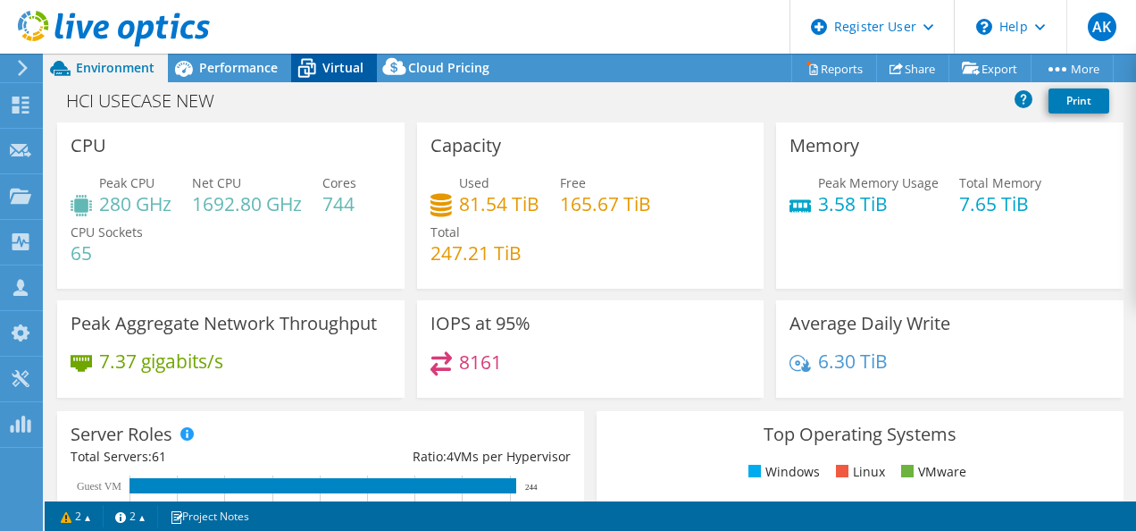
click at [327, 72] on span "Virtual" at bounding box center [343, 67] width 41 height 17
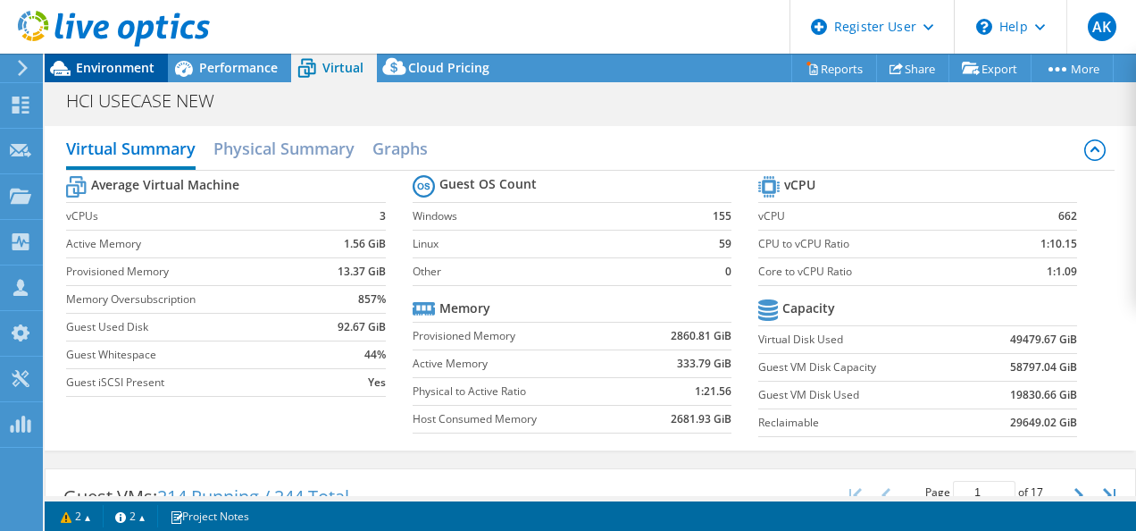
click at [116, 63] on span "Environment" at bounding box center [115, 67] width 79 height 17
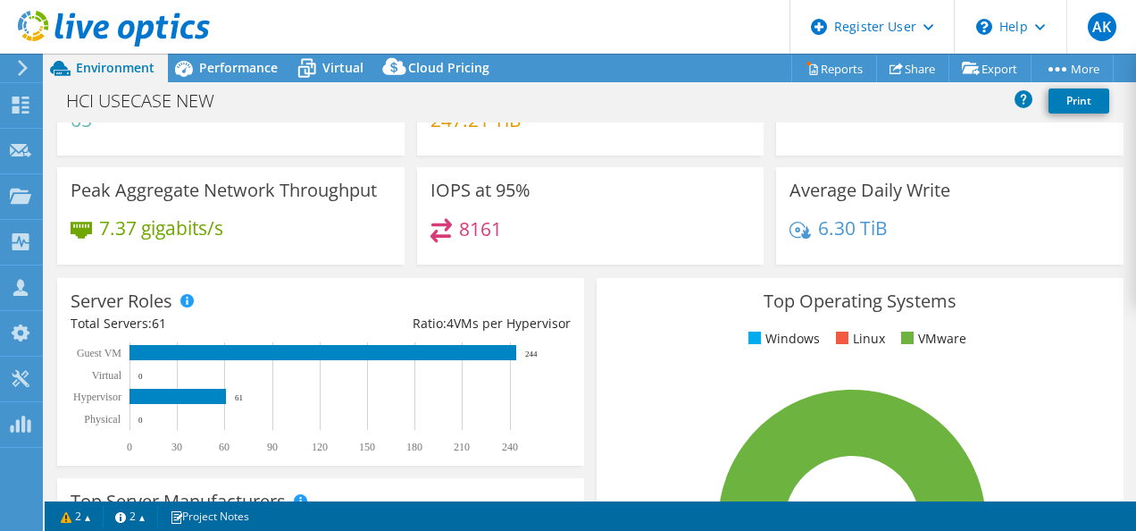
scroll to position [134, 0]
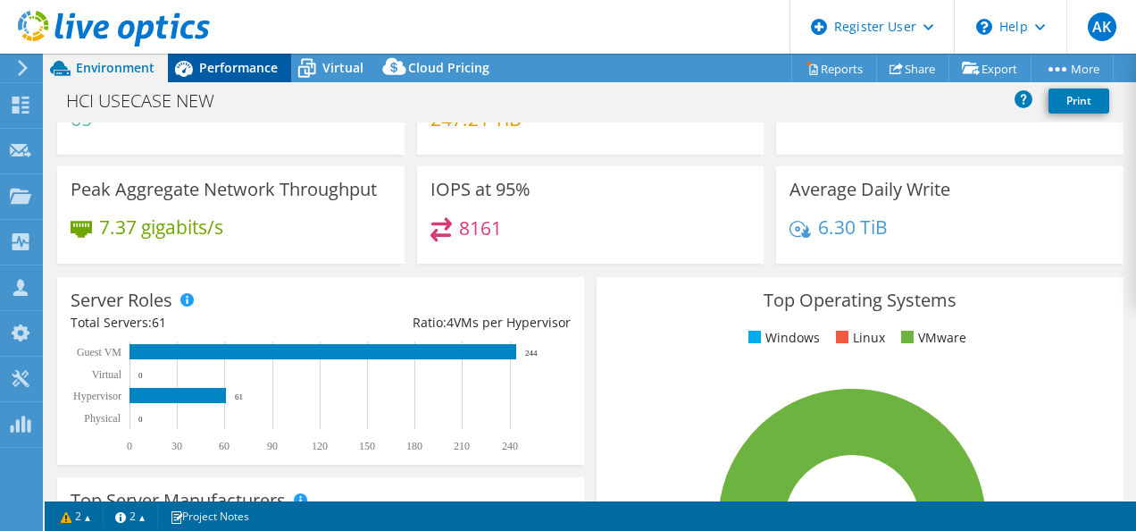
click at [217, 68] on span "Performance" at bounding box center [238, 67] width 79 height 17
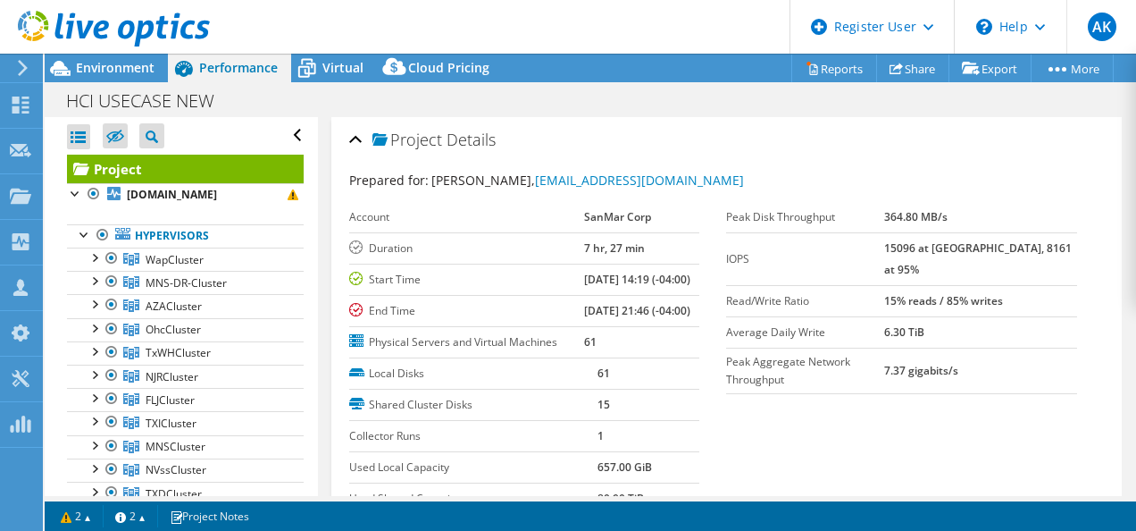
scroll to position [0, 0]
click at [329, 60] on span "Virtual" at bounding box center [343, 67] width 41 height 17
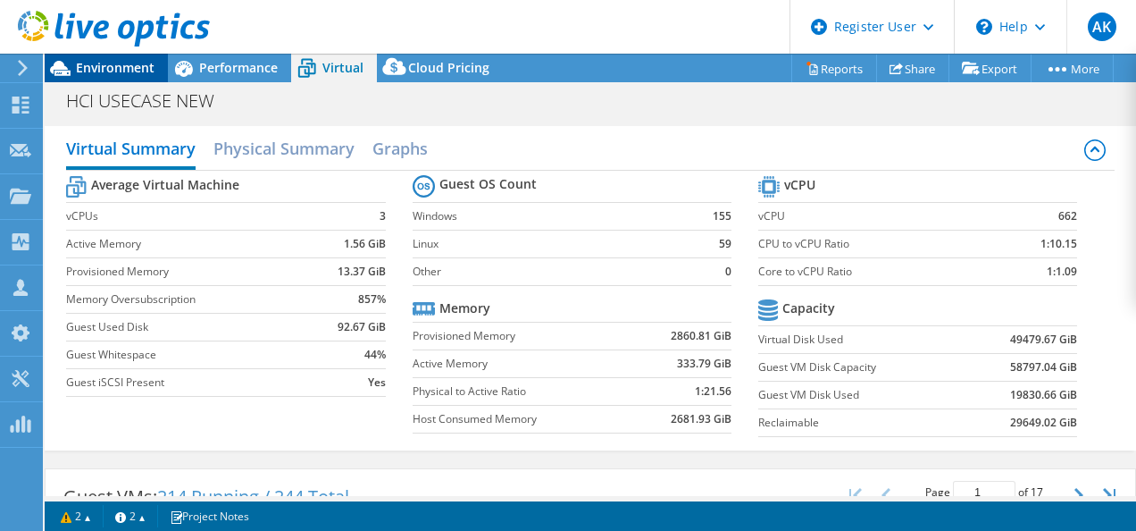
click at [100, 64] on span "Environment" at bounding box center [115, 67] width 79 height 17
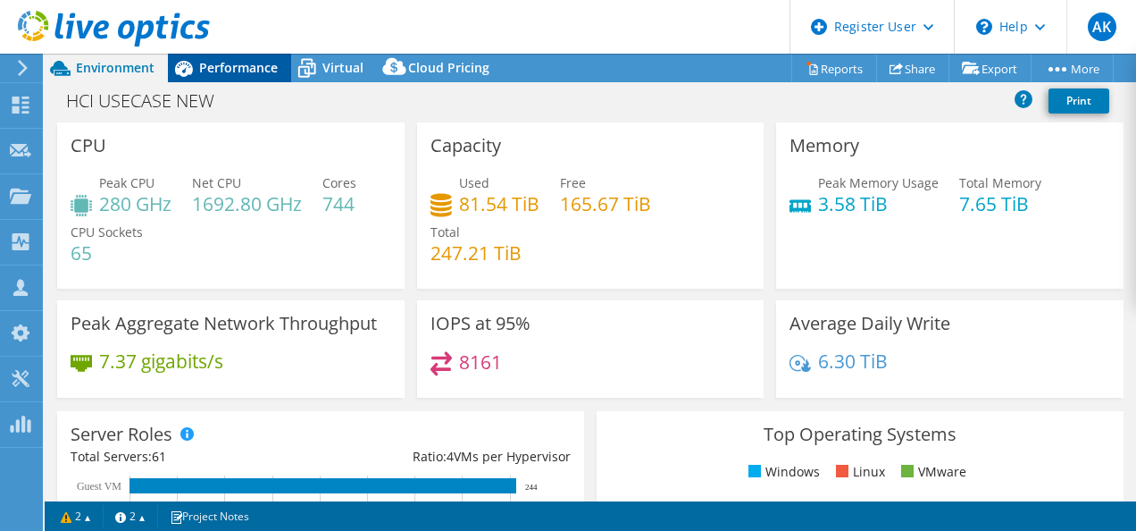
click at [219, 63] on span "Performance" at bounding box center [238, 67] width 79 height 17
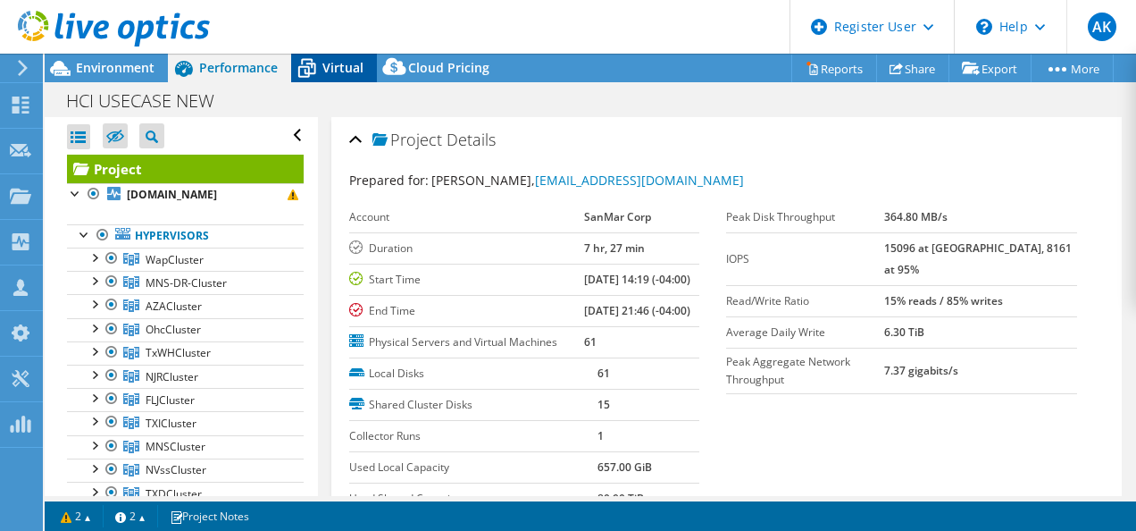
click at [327, 64] on span "Virtual" at bounding box center [343, 67] width 41 height 17
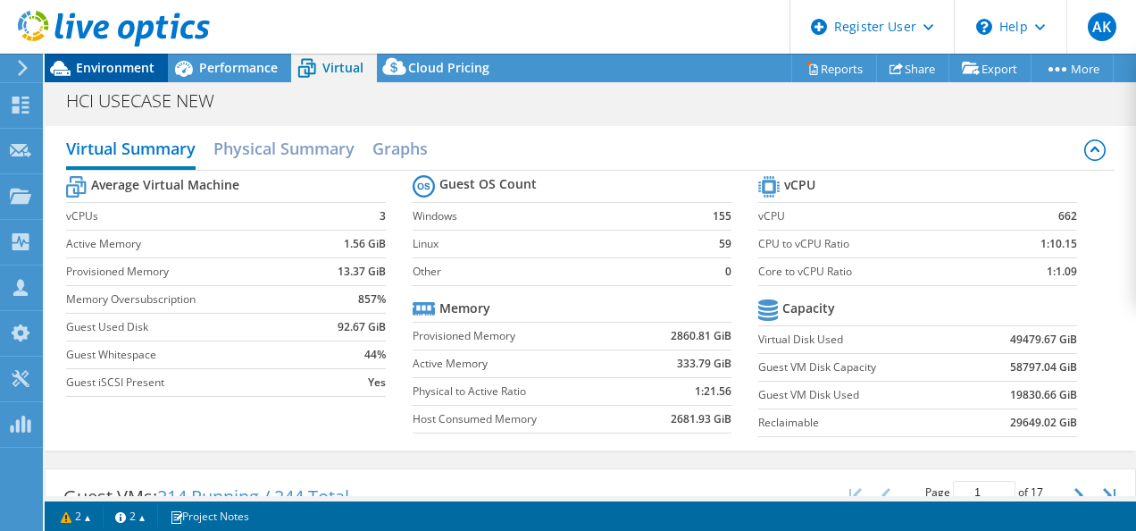
click at [116, 71] on span "Environment" at bounding box center [115, 67] width 79 height 17
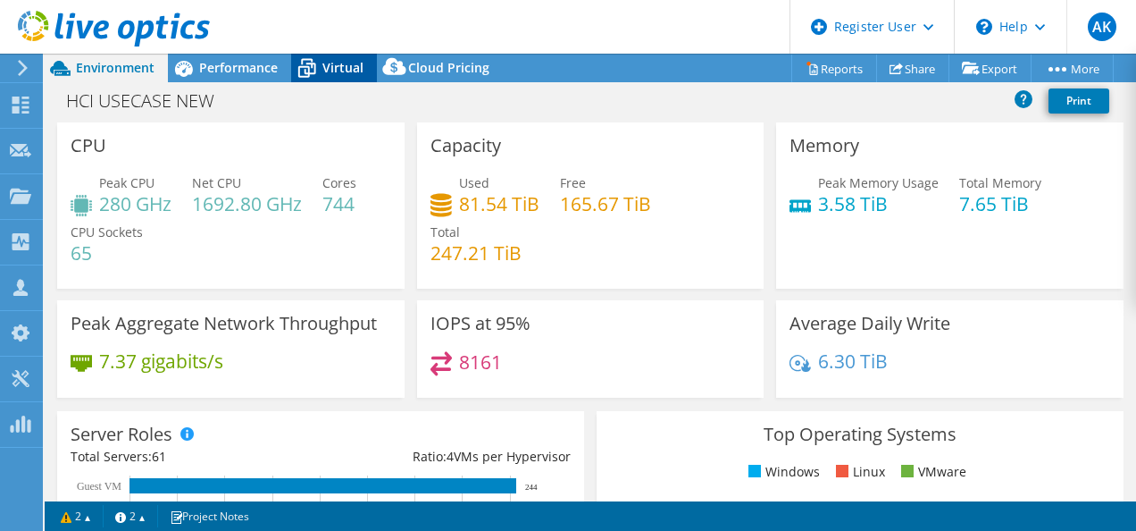
click at [339, 66] on span "Virtual" at bounding box center [343, 67] width 41 height 17
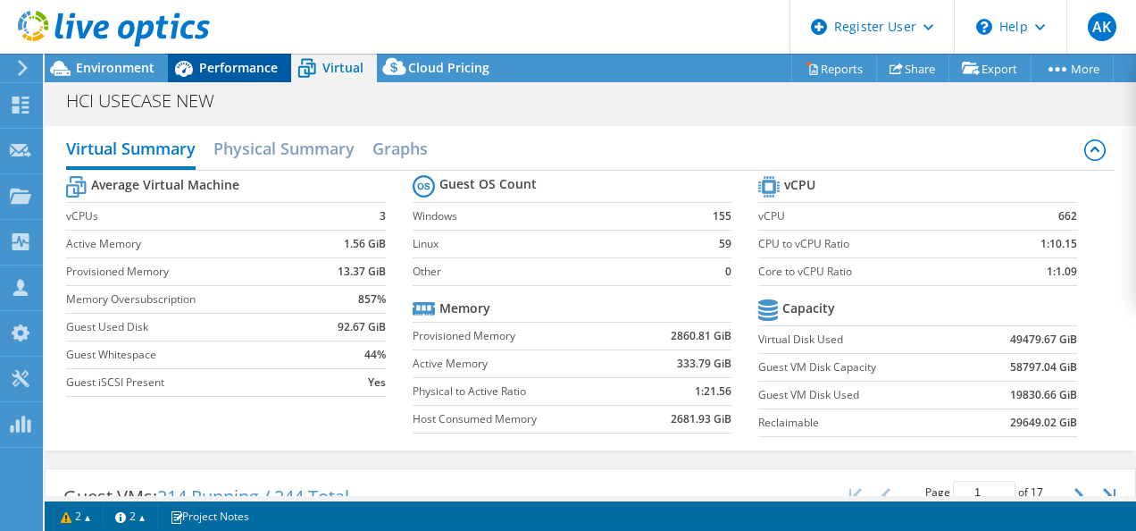
click at [221, 71] on span "Performance" at bounding box center [238, 67] width 79 height 17
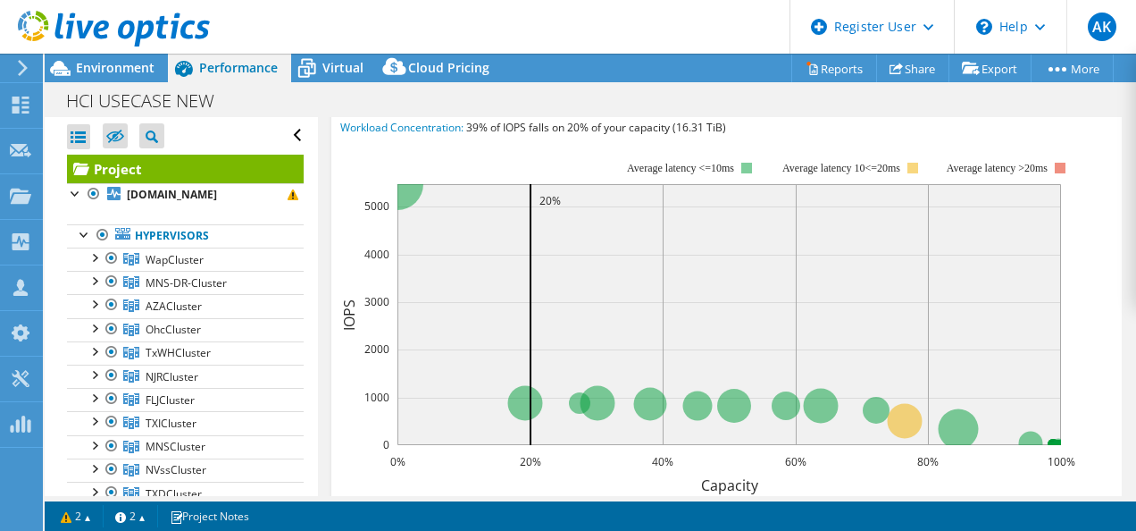
scroll to position [574, 0]
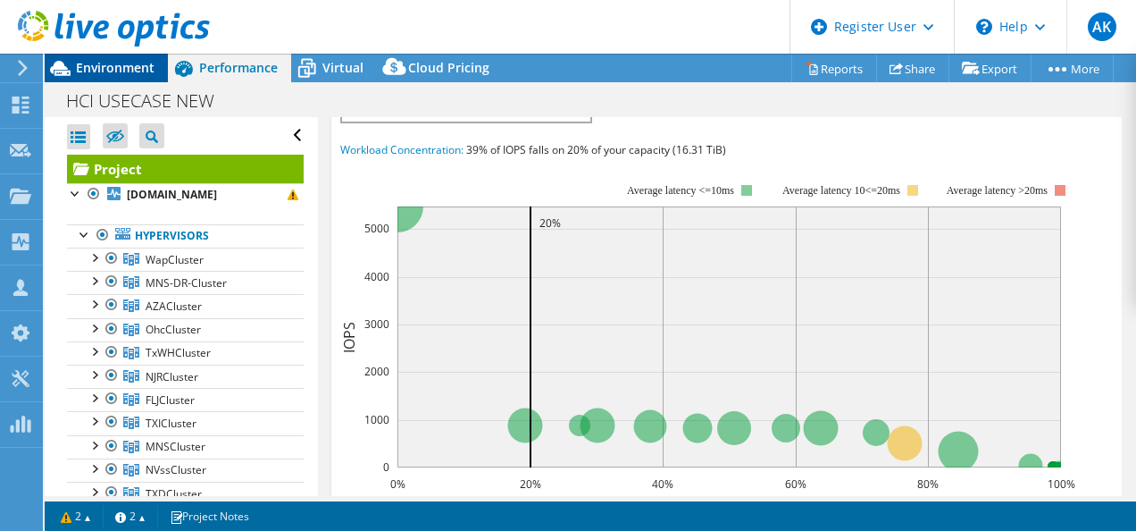
click at [109, 68] on span "Environment" at bounding box center [115, 67] width 79 height 17
